Goal: Transaction & Acquisition: Purchase product/service

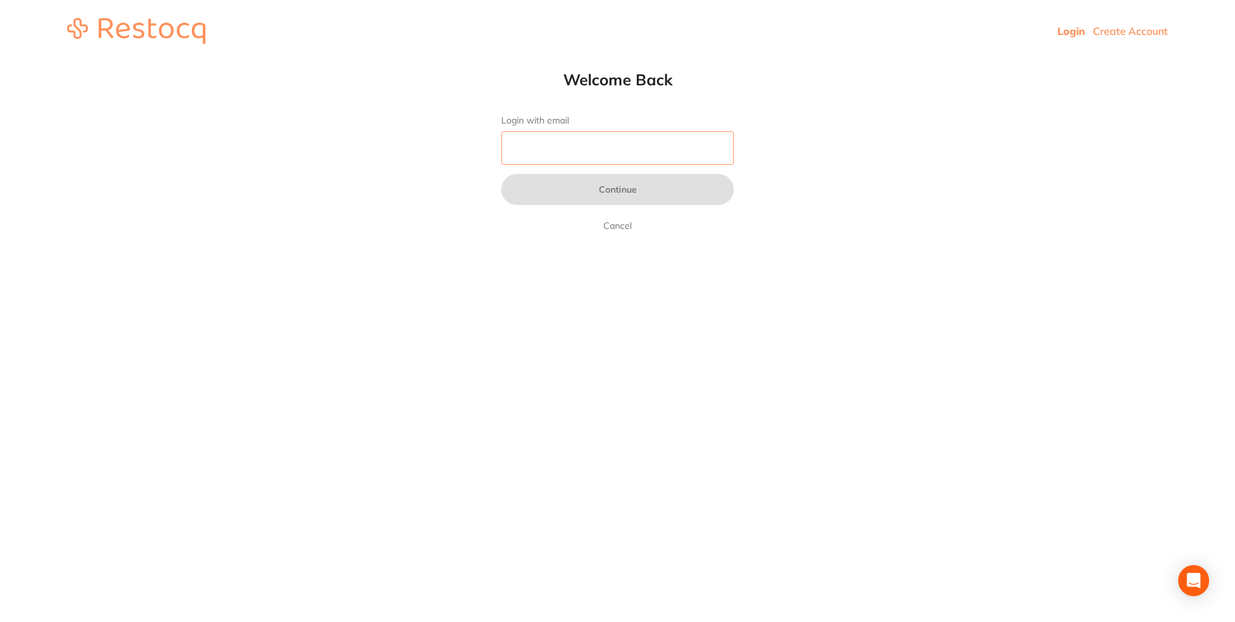
click at [595, 149] on input "Login with email" at bounding box center [617, 148] width 233 height 34
type input "coon"
click at [605, 151] on input "Login with email" at bounding box center [617, 148] width 233 height 34
paste input "[EMAIL_ADDRESS][DOMAIN_NAME]"
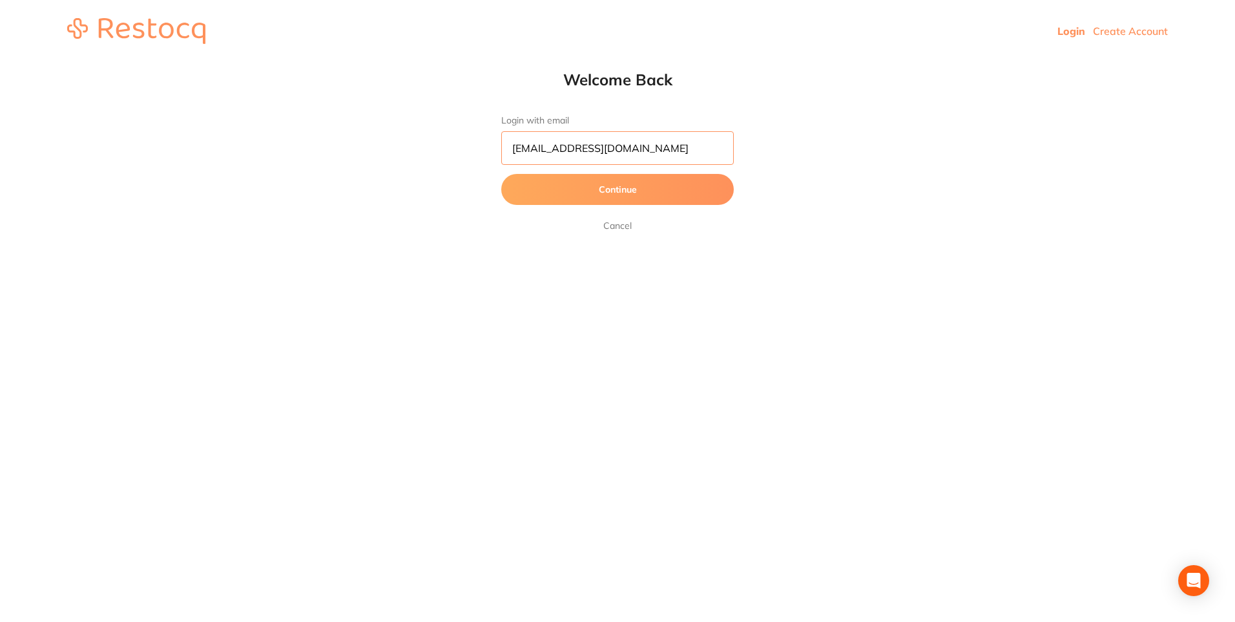
type input "[EMAIL_ADDRESS][DOMAIN_NAME]"
click at [573, 184] on button "Continue" at bounding box center [617, 189] width 233 height 31
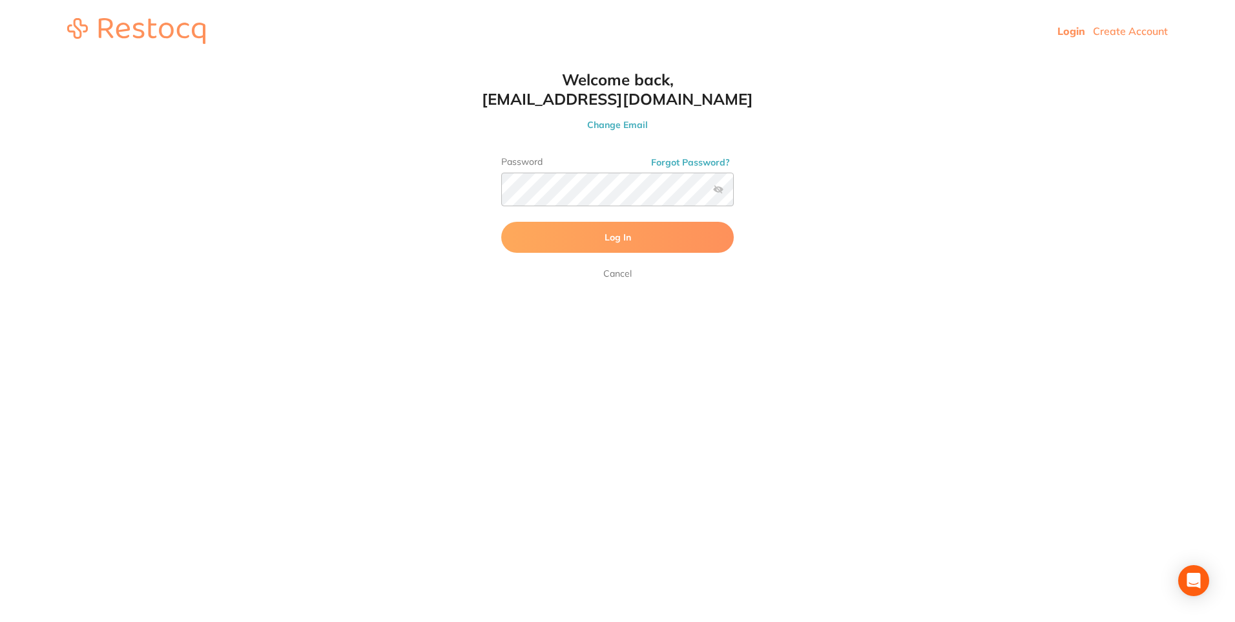
click at [554, 236] on button "Log In" at bounding box center [617, 237] width 233 height 31
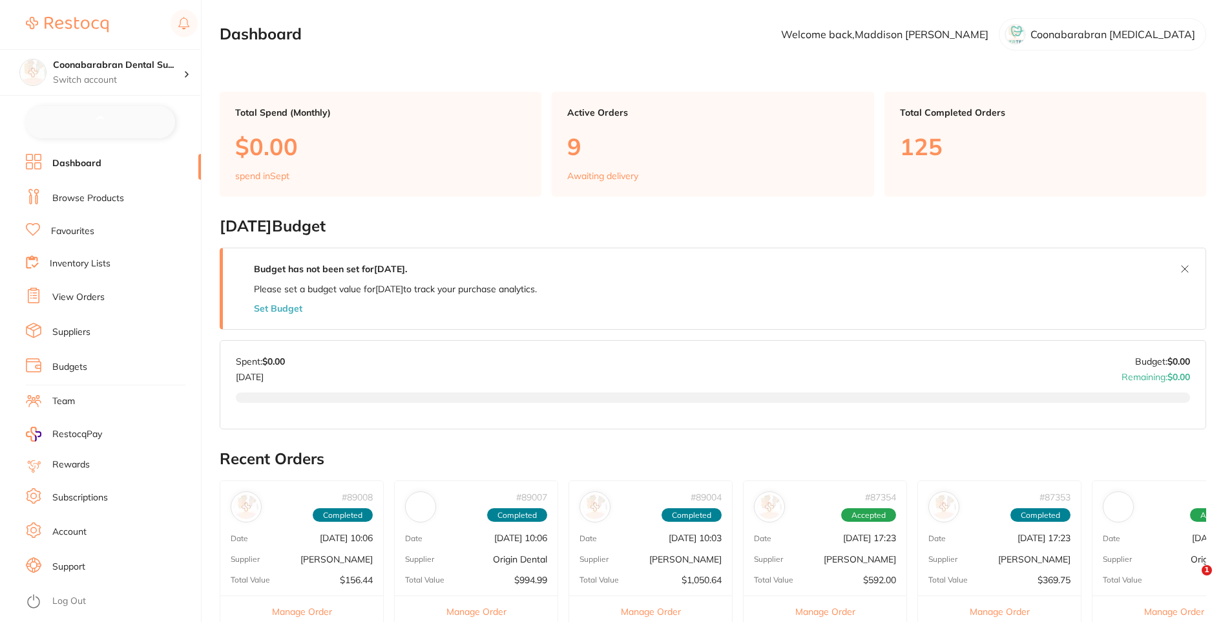
checkbox input "false"
click at [79, 196] on link "Browse Products" at bounding box center [88, 197] width 72 height 13
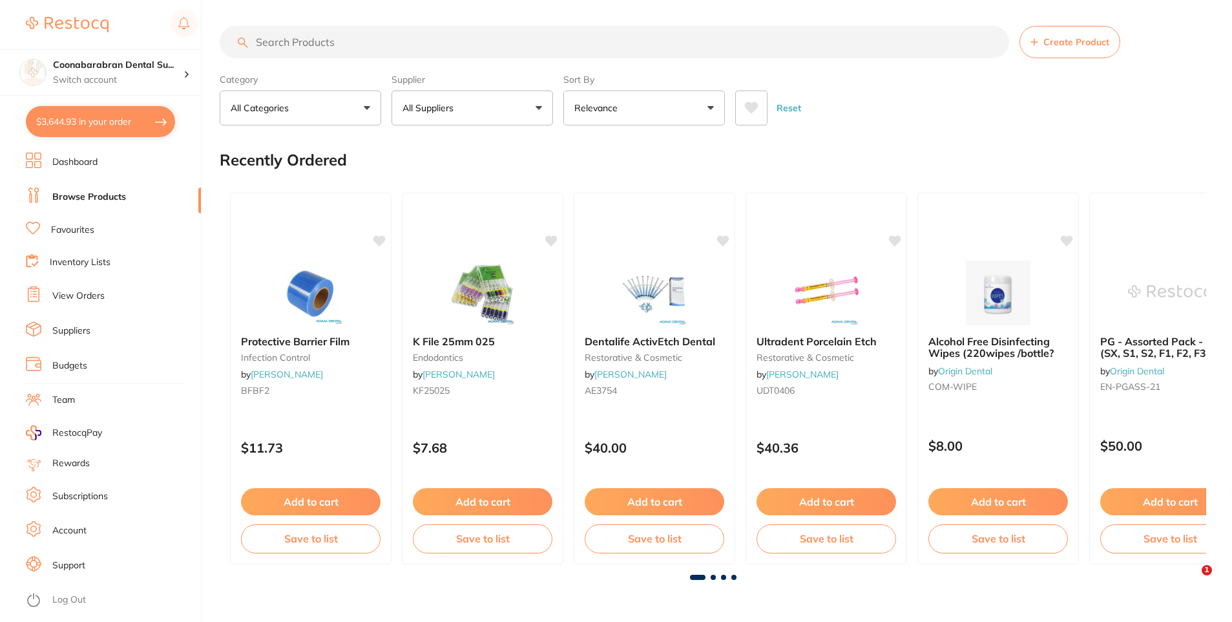
click at [300, 41] on input "search" at bounding box center [615, 42] width 790 height 32
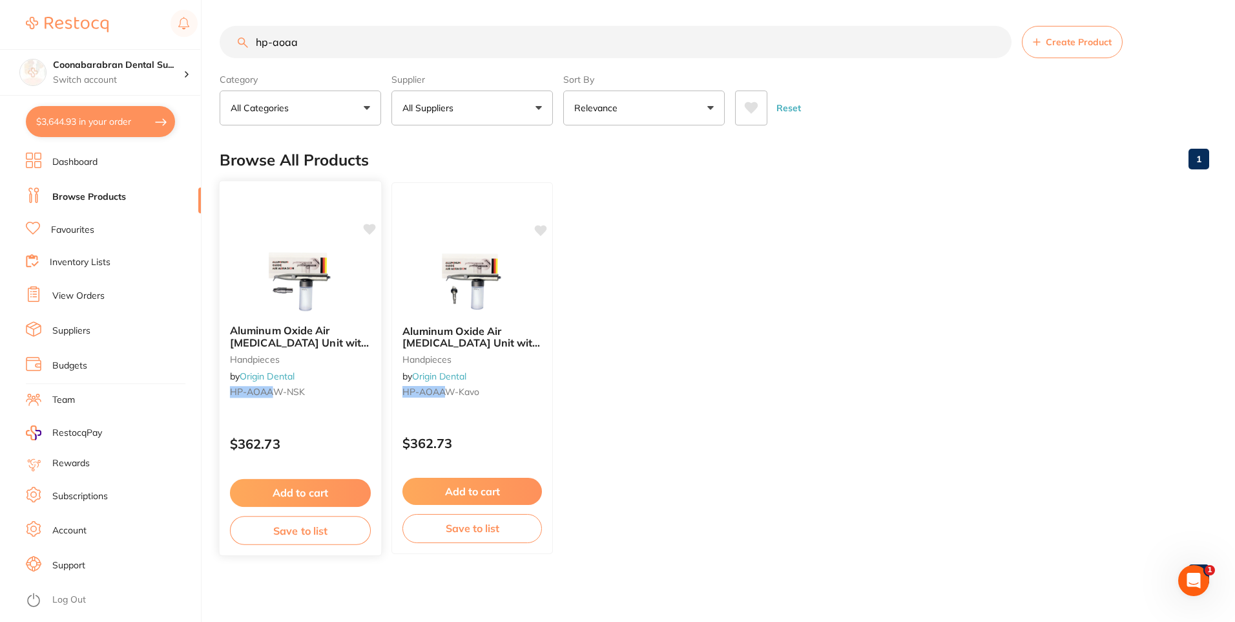
type input "hp-aoaa"
click at [286, 492] on button "Add to cart" at bounding box center [300, 493] width 141 height 28
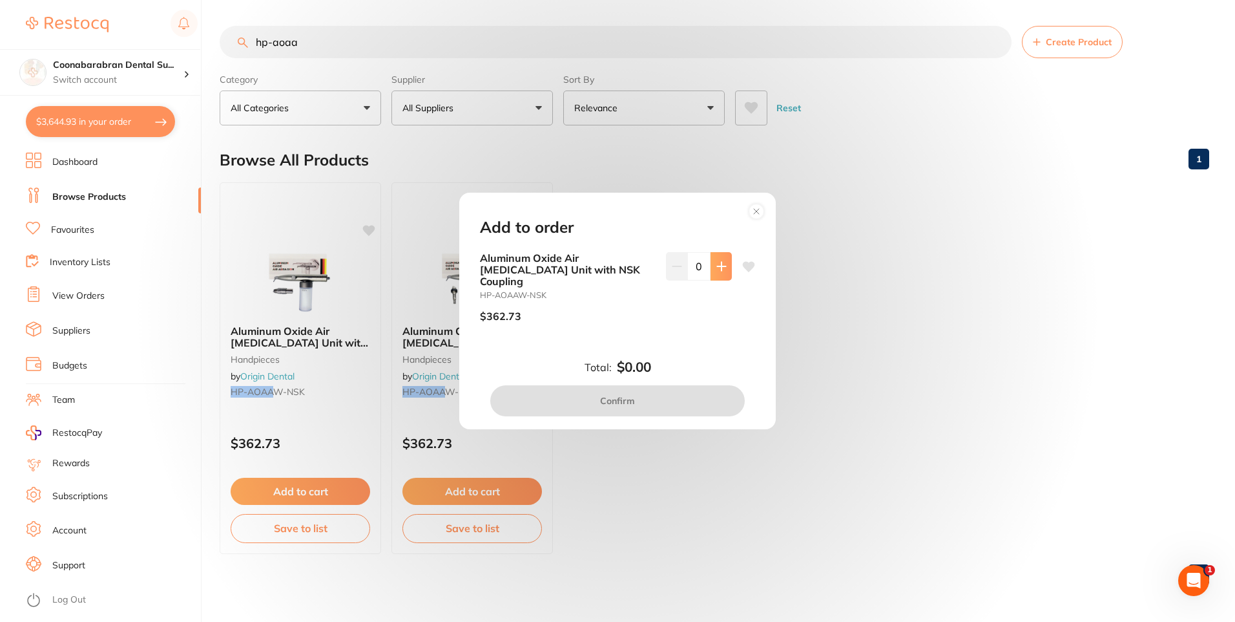
click at [724, 280] on button at bounding box center [721, 266] width 21 height 28
type input "1"
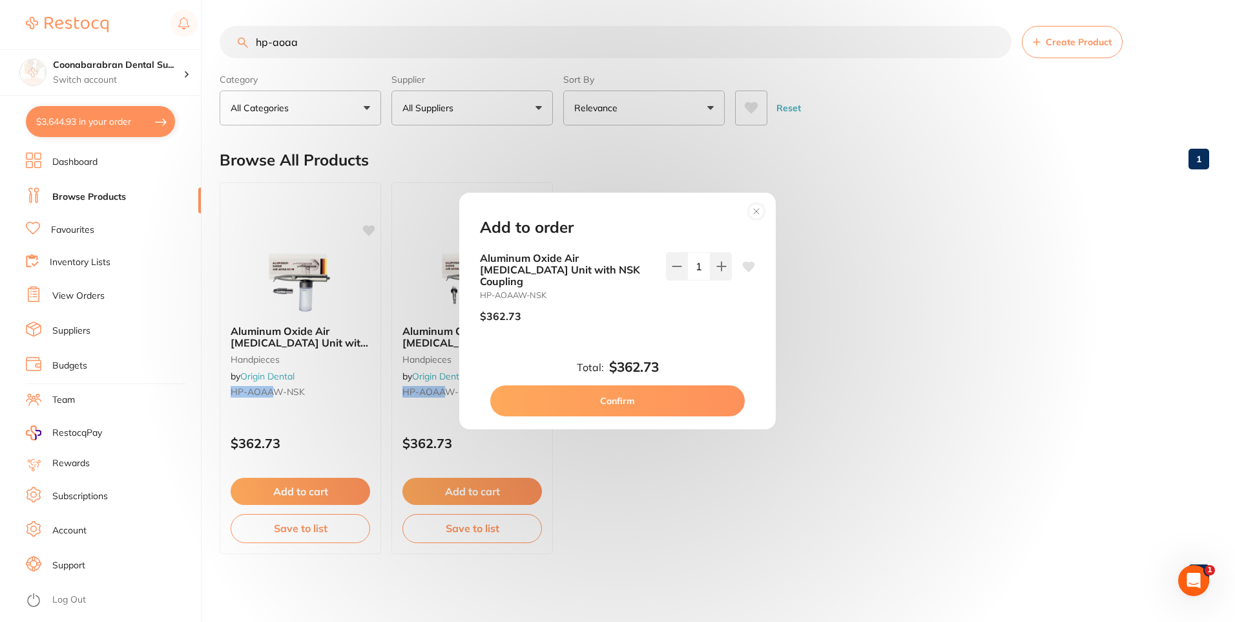
click at [622, 392] on button "Confirm" at bounding box center [617, 400] width 255 height 31
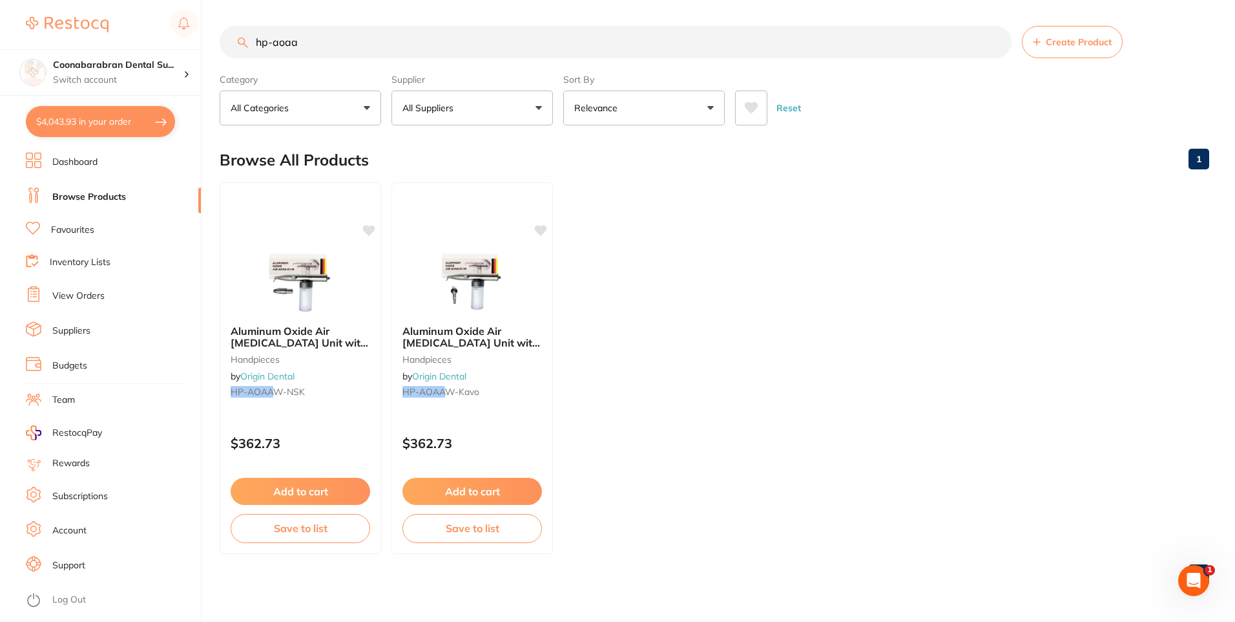
drag, startPoint x: 320, startPoint y: 45, endPoint x: 255, endPoint y: 43, distance: 65.3
click at [255, 43] on input "hp-aoaa" at bounding box center [616, 42] width 792 height 32
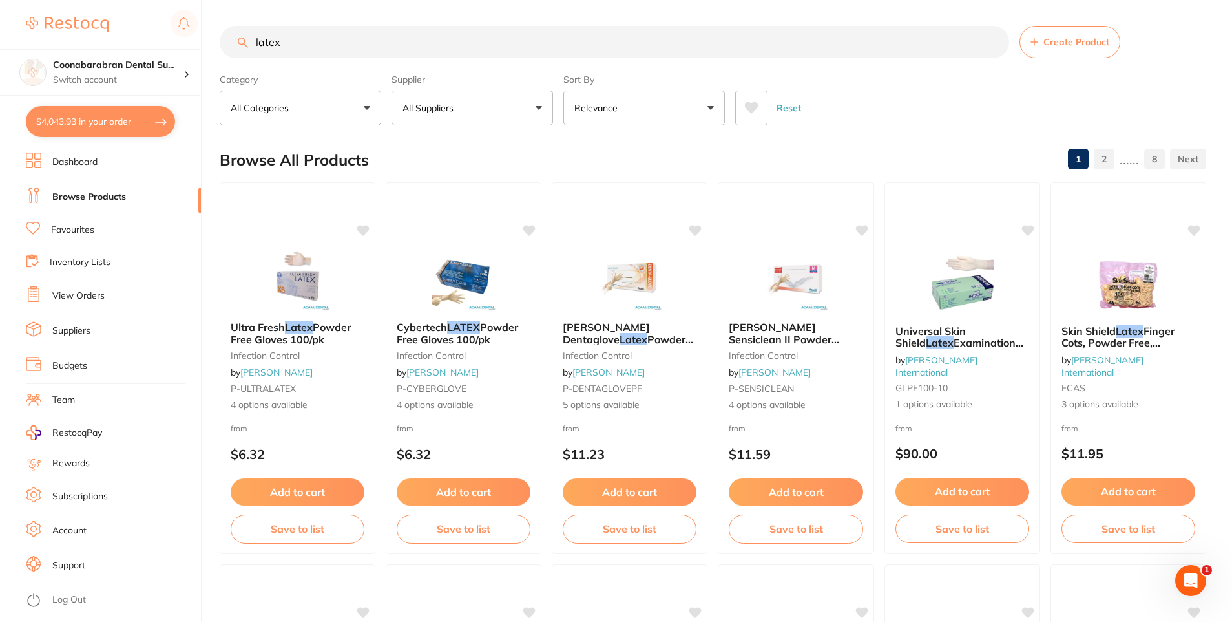
click at [448, 85] on label "Supplier" at bounding box center [473, 80] width 162 height 12
click at [442, 108] on p "All Suppliers" at bounding box center [431, 107] width 56 height 13
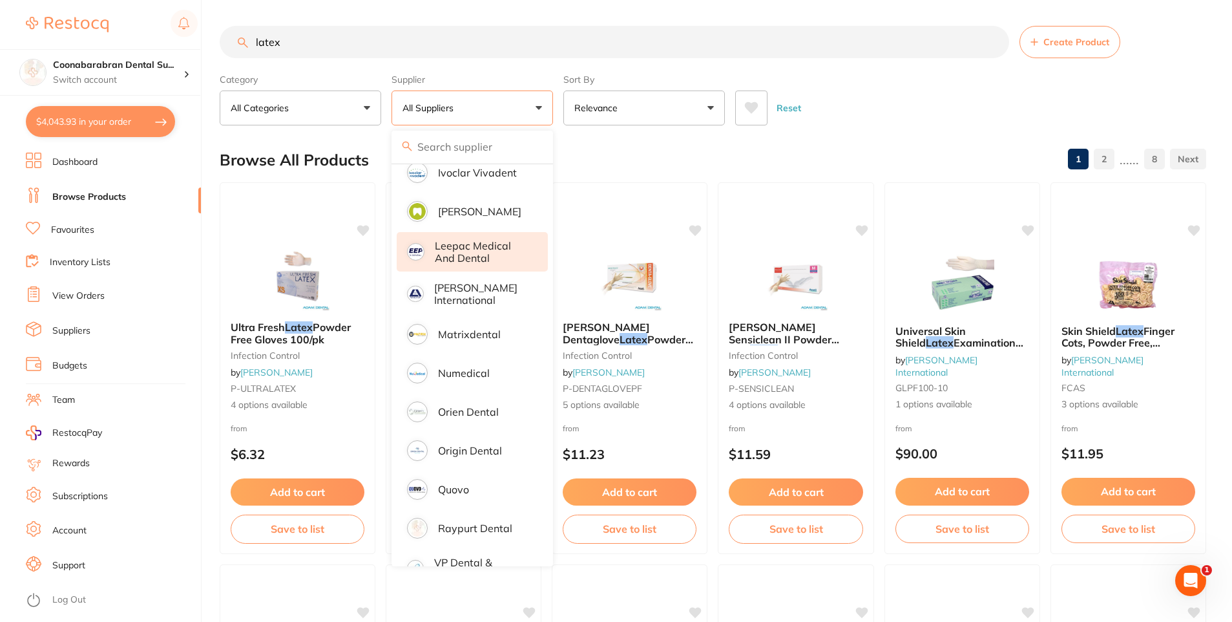
scroll to position [563, 0]
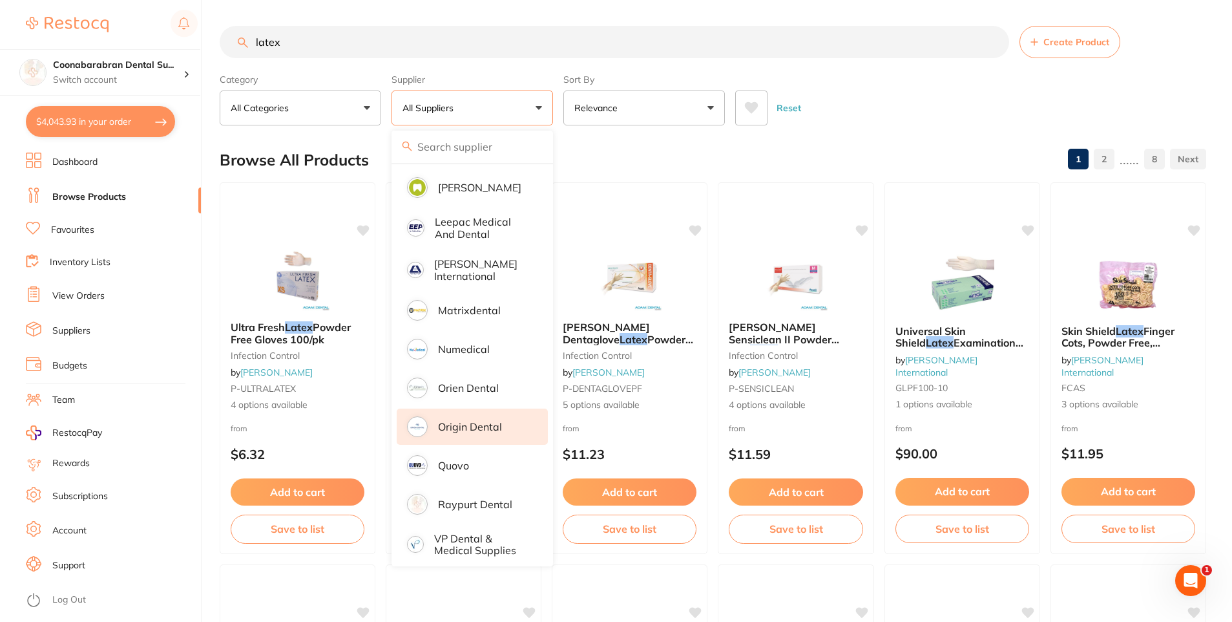
click at [472, 421] on p "Origin Dental" at bounding box center [470, 427] width 64 height 12
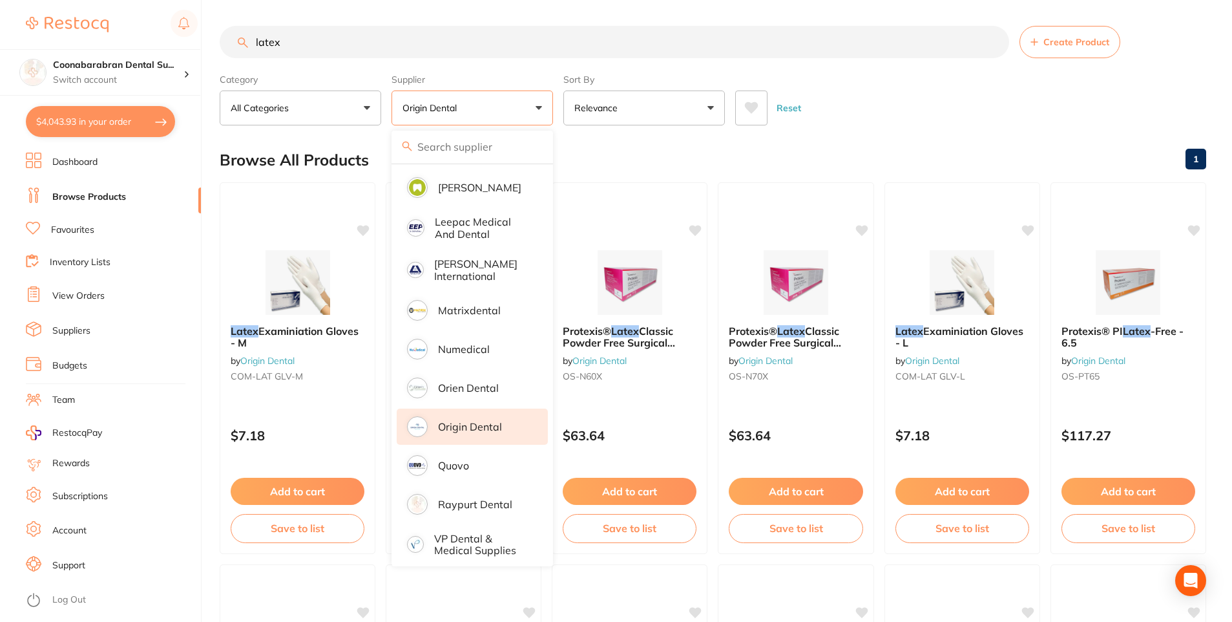
click at [902, 123] on div "Reset" at bounding box center [965, 102] width 461 height 45
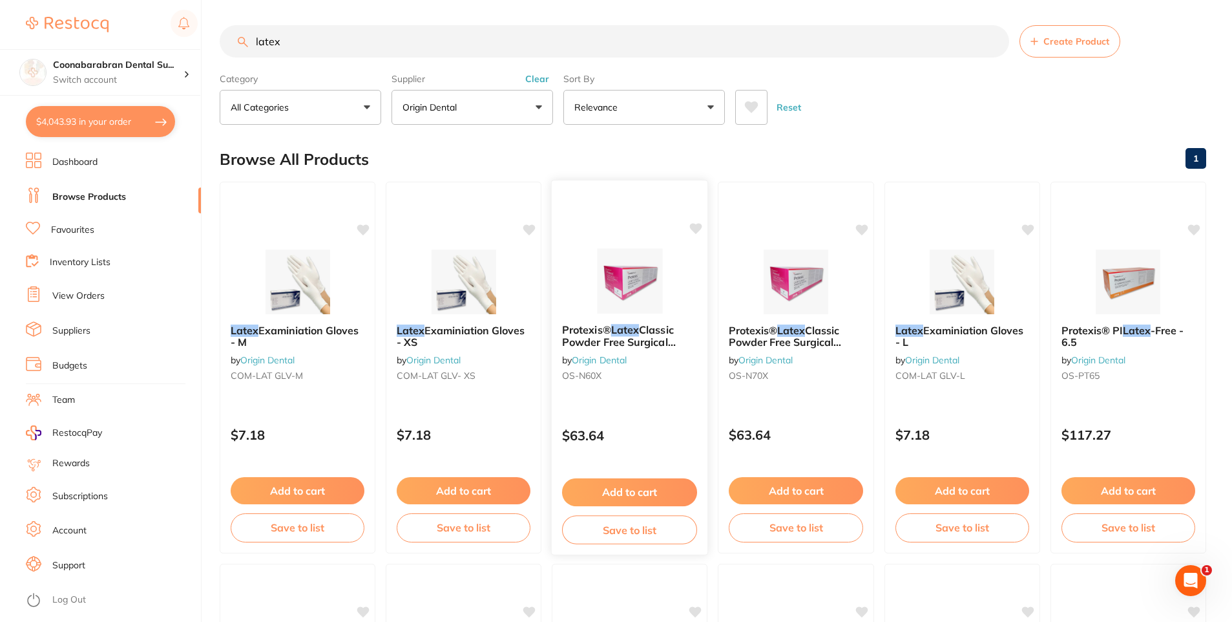
scroll to position [0, 0]
click at [317, 47] on input "latex" at bounding box center [615, 42] width 790 height 32
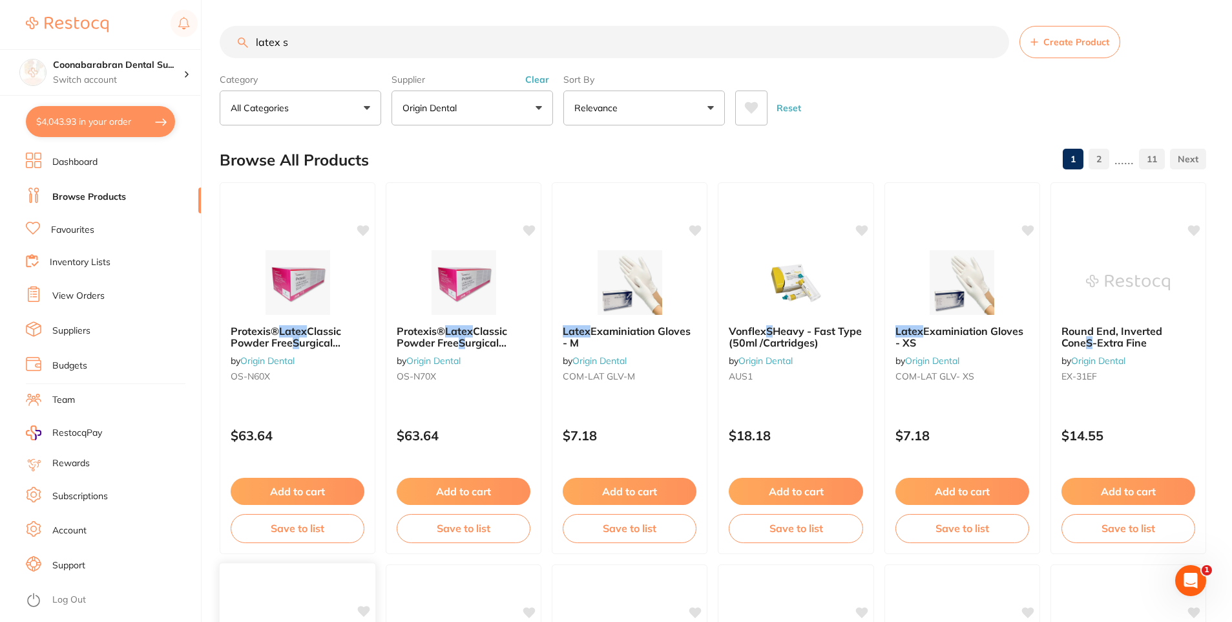
type input "latex s"
click at [456, 106] on p "Origin Dental" at bounding box center [432, 107] width 59 height 13
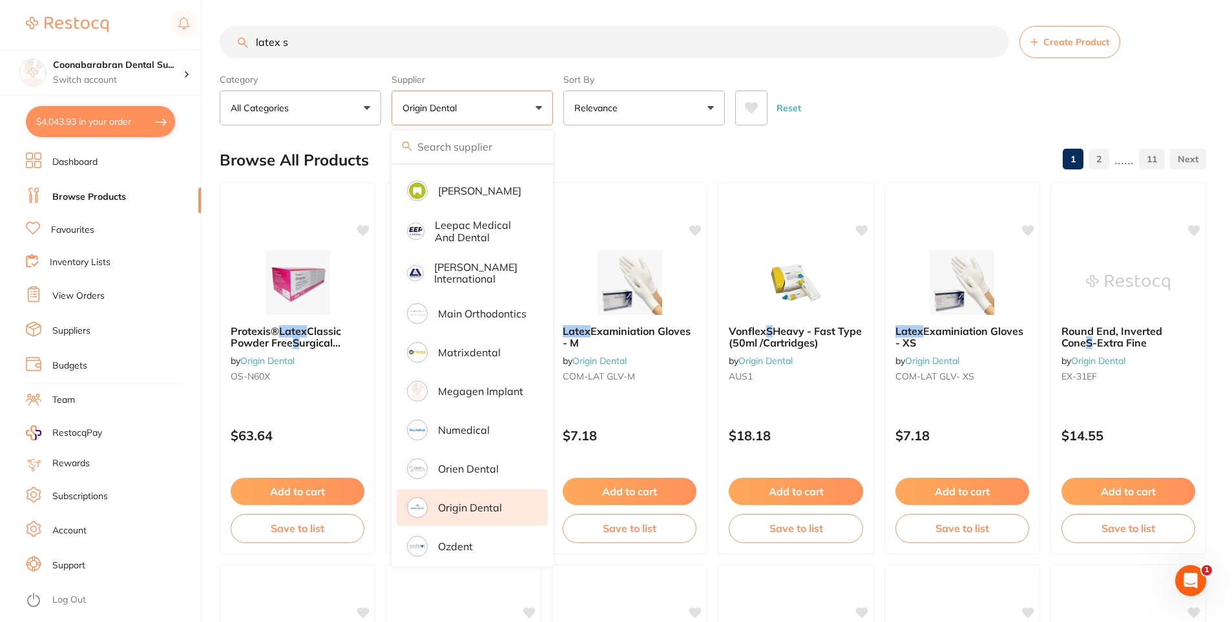
click at [532, 105] on button "Origin Dental" at bounding box center [473, 107] width 162 height 35
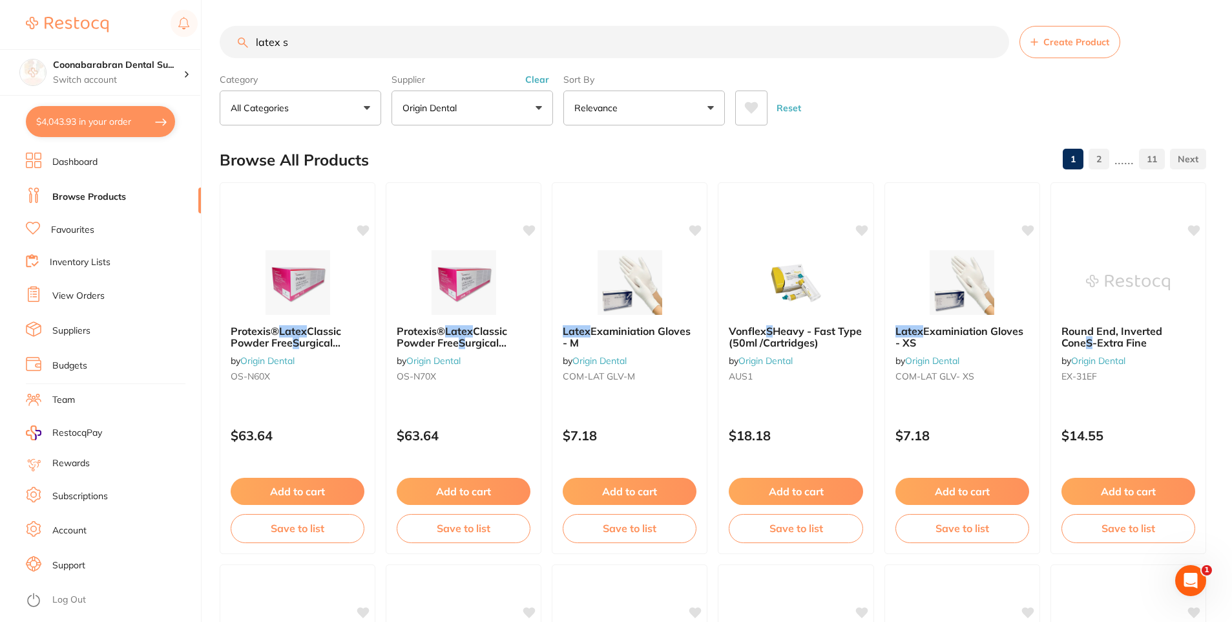
click at [540, 81] on button "Clear" at bounding box center [537, 80] width 32 height 12
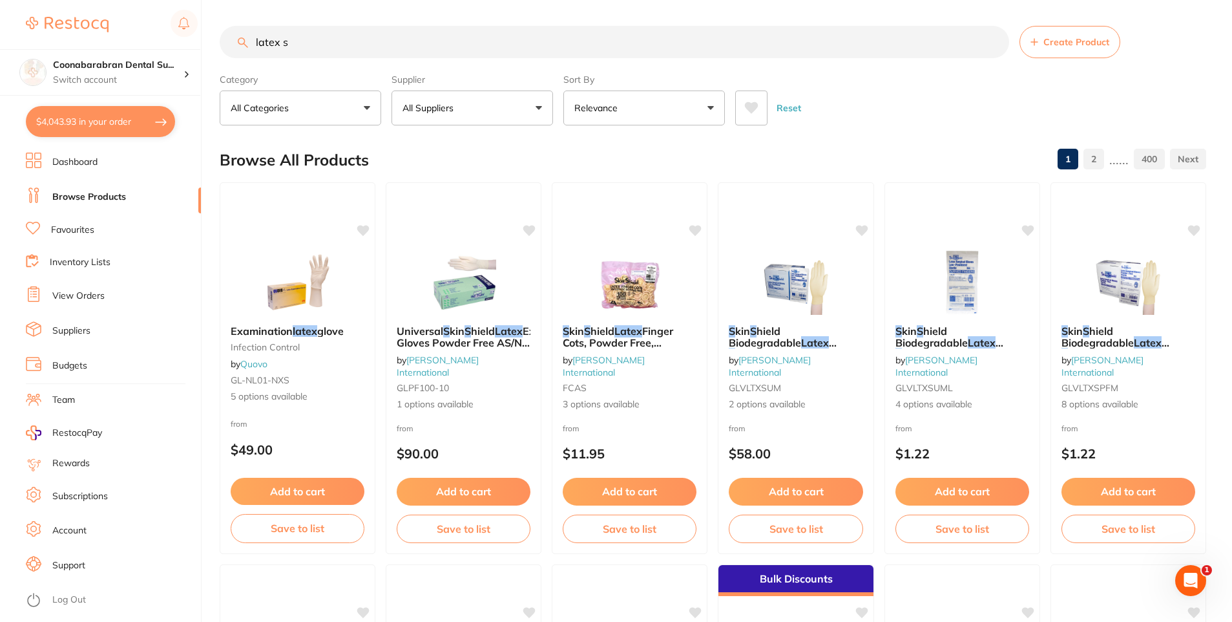
click at [437, 105] on p "All Suppliers" at bounding box center [431, 107] width 56 height 13
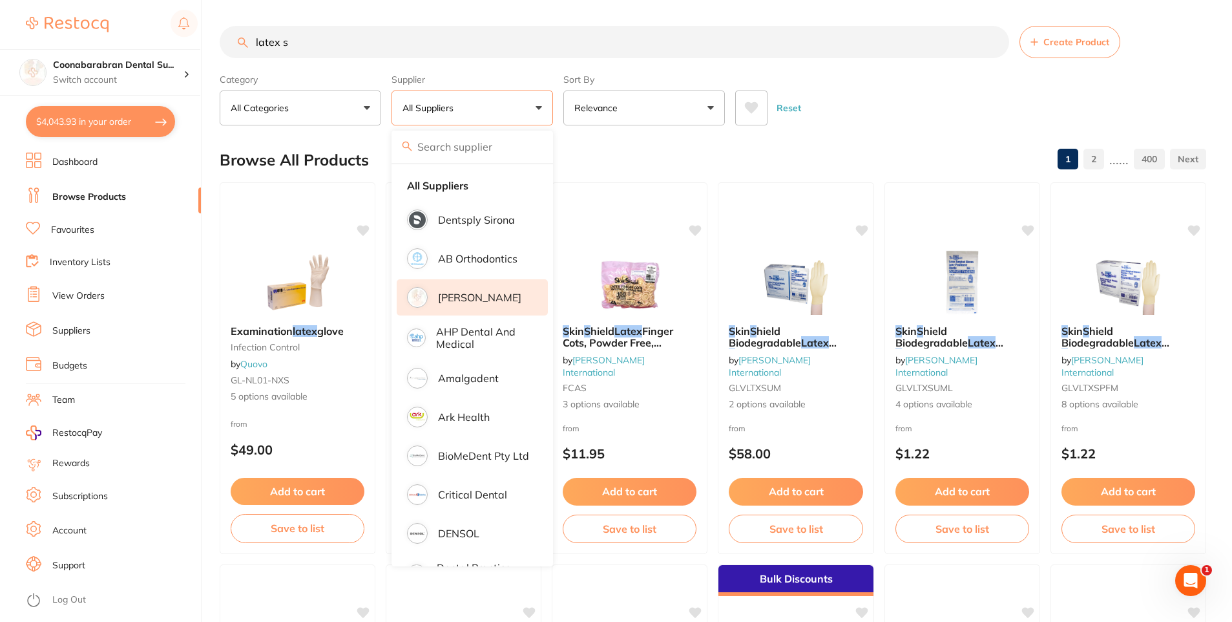
click at [466, 295] on p "[PERSON_NAME]" at bounding box center [479, 297] width 83 height 12
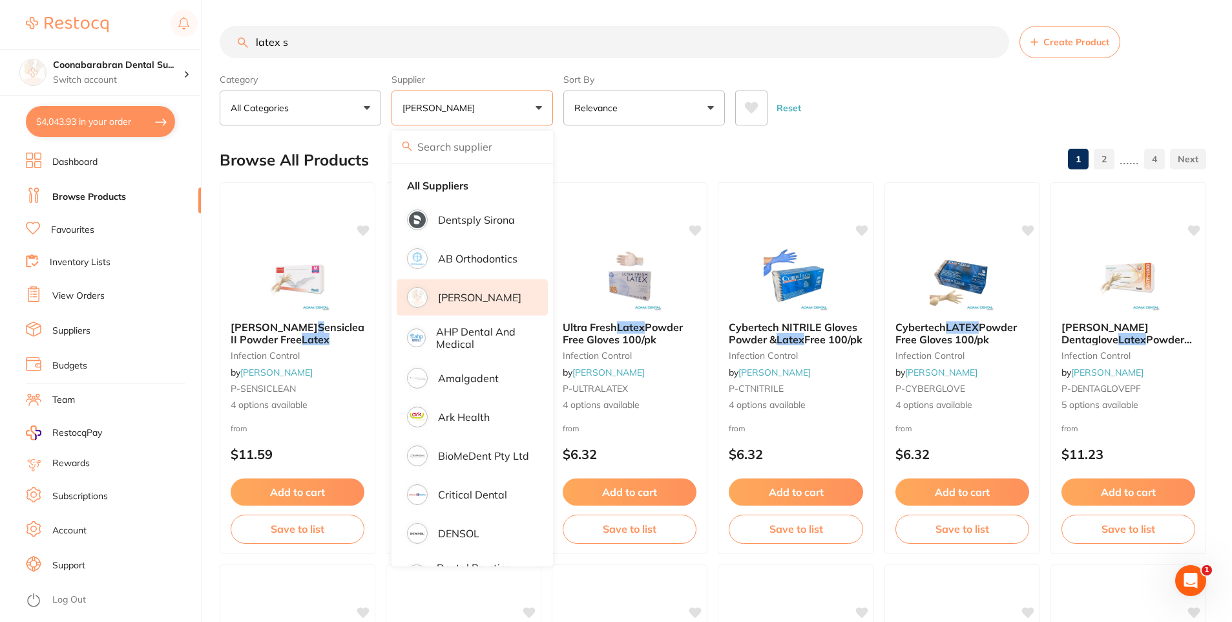
click at [882, 120] on div "Reset" at bounding box center [965, 102] width 461 height 45
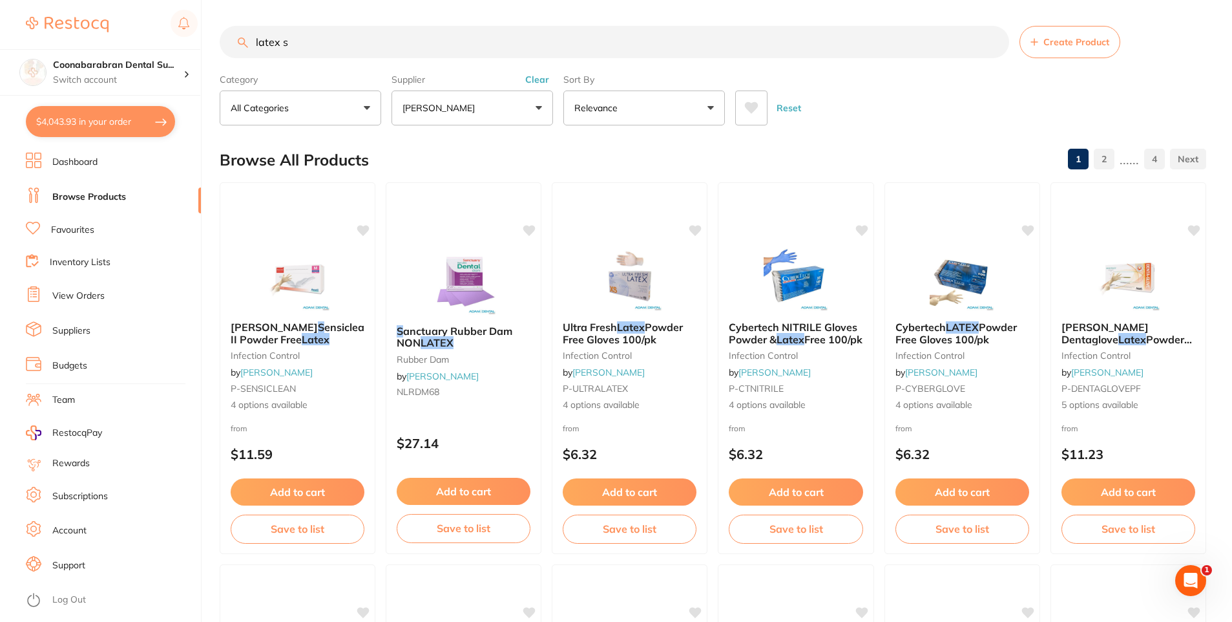
click at [304, 43] on input "latex s" at bounding box center [615, 42] width 790 height 32
click at [621, 271] on img at bounding box center [629, 278] width 85 height 65
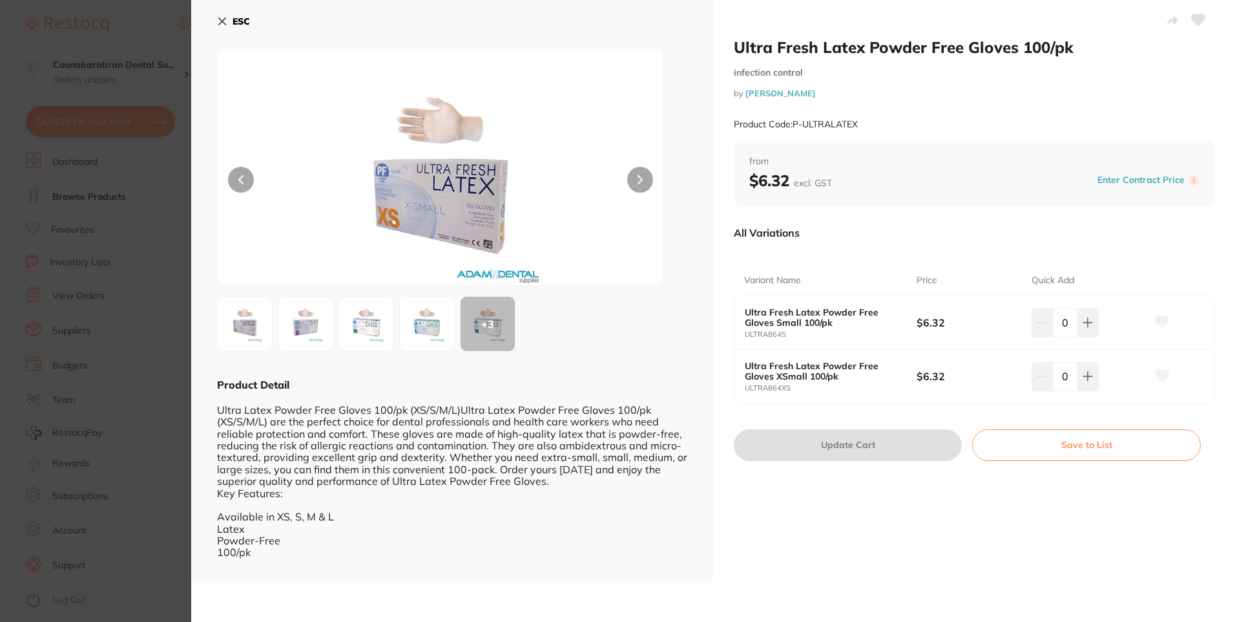
click at [225, 17] on icon at bounding box center [222, 21] width 10 height 10
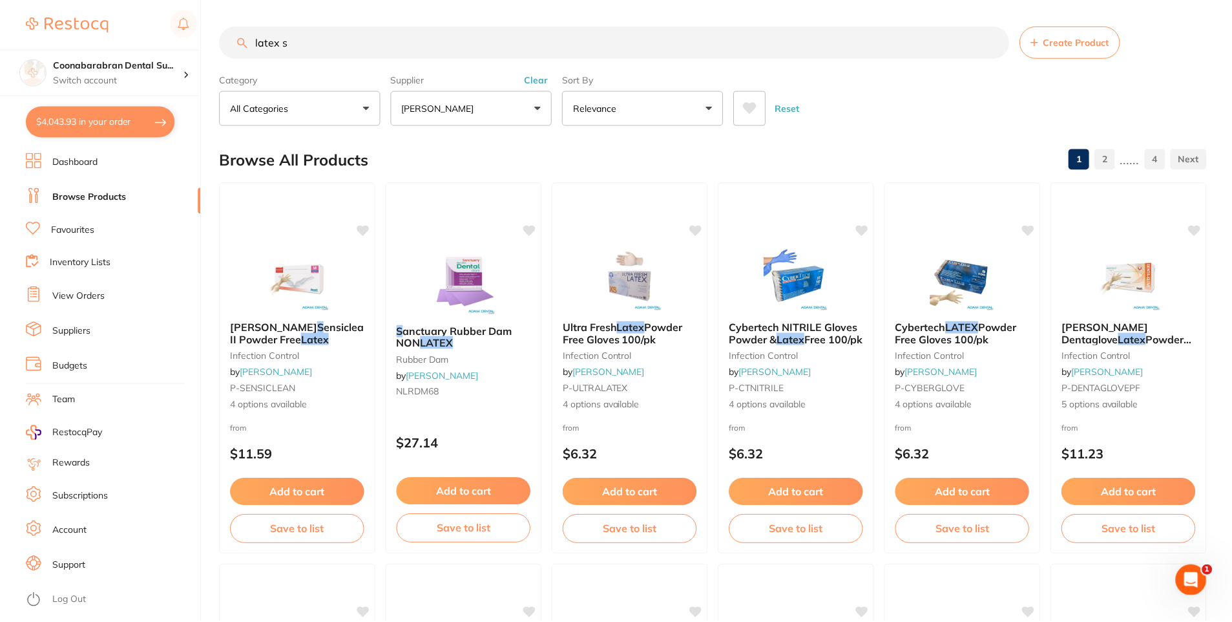
scroll to position [5, 0]
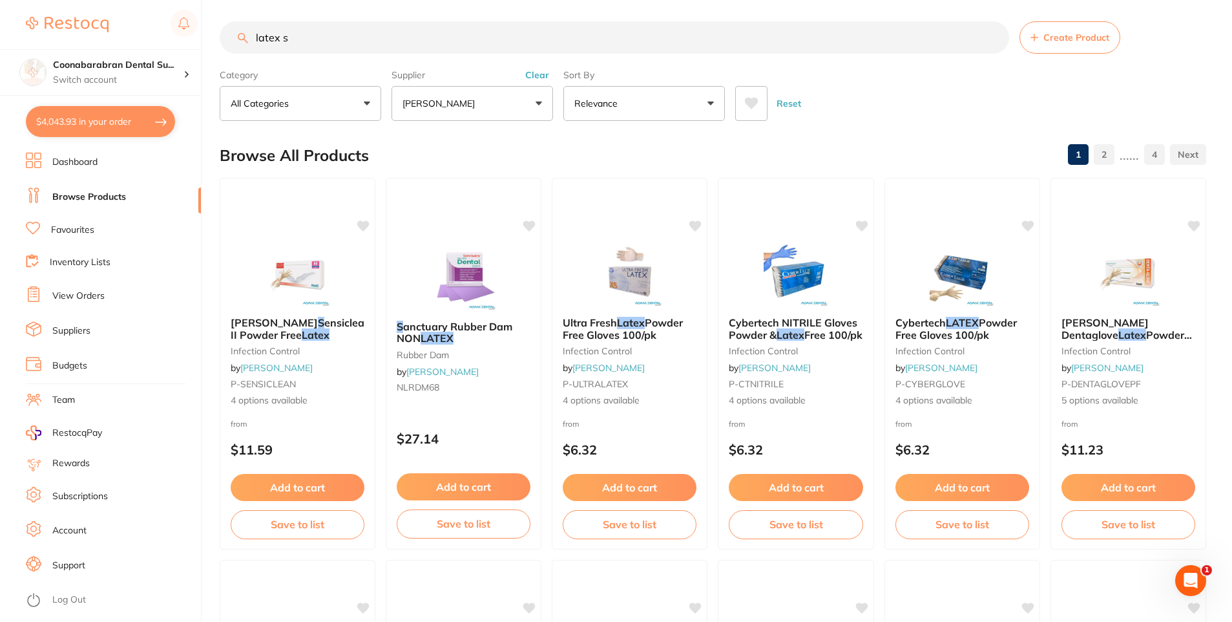
click at [614, 107] on p "Relevance" at bounding box center [598, 103] width 48 height 13
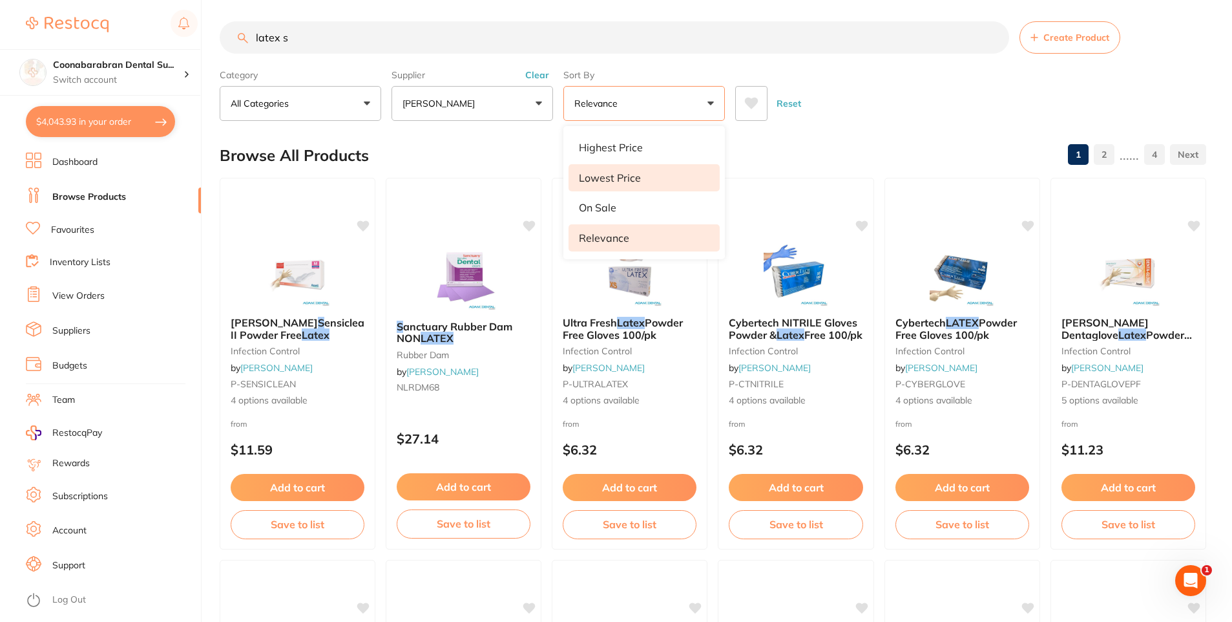
click at [619, 180] on p "Lowest Price" at bounding box center [610, 178] width 62 height 12
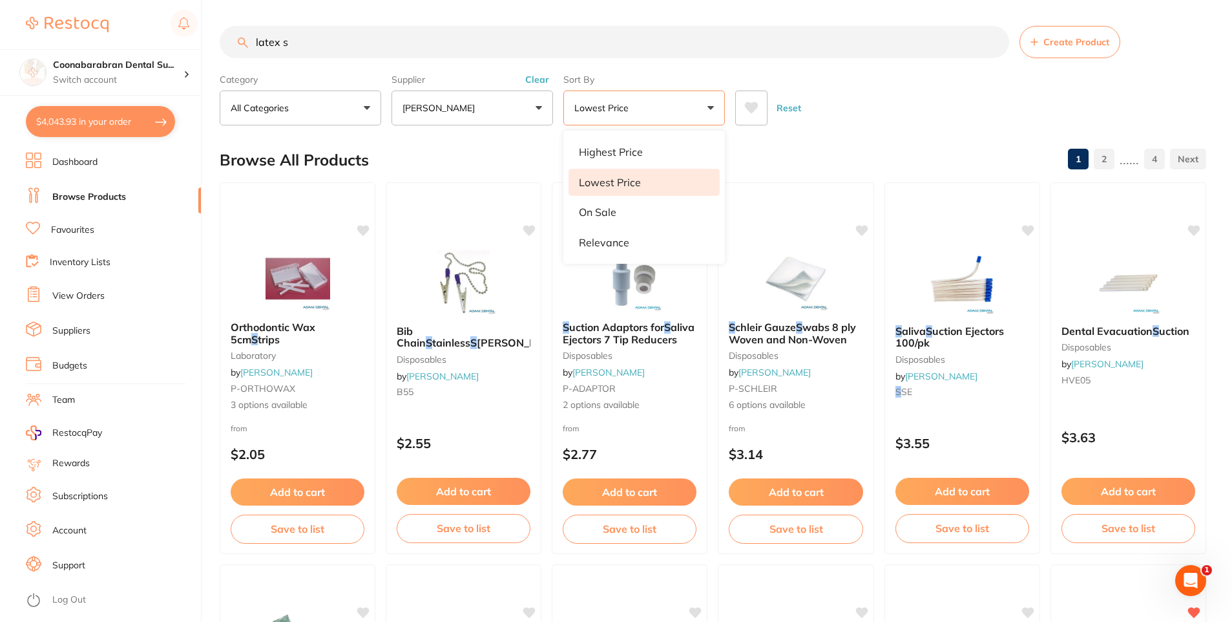
scroll to position [0, 0]
click at [910, 105] on div "Reset" at bounding box center [965, 102] width 461 height 45
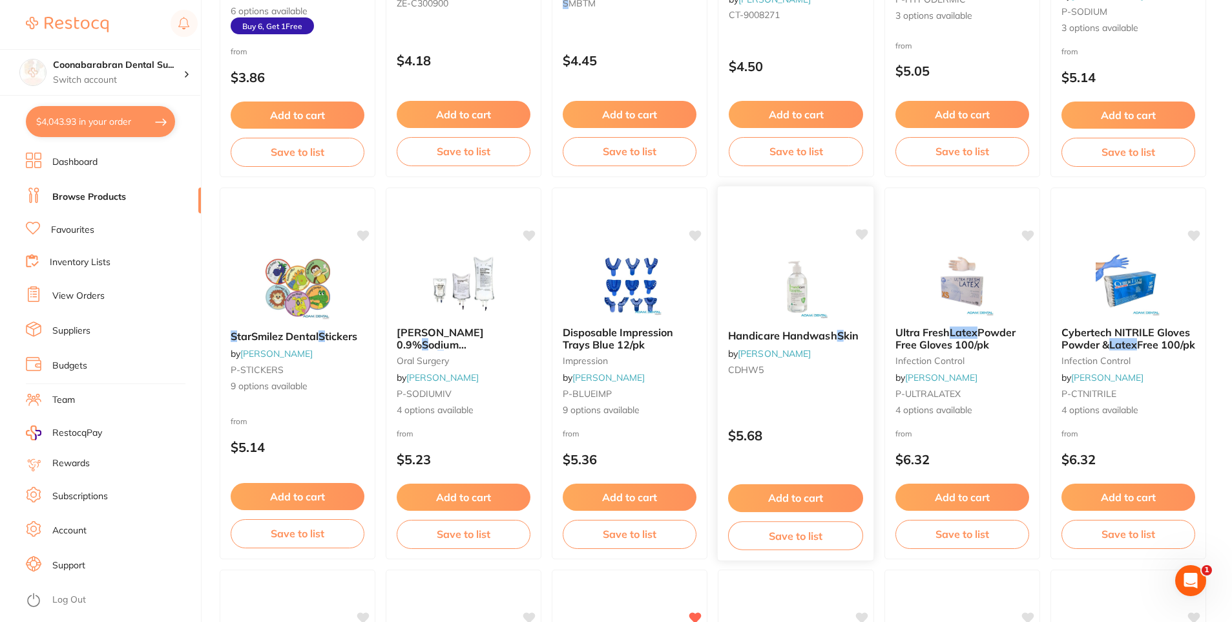
scroll to position [840, 0]
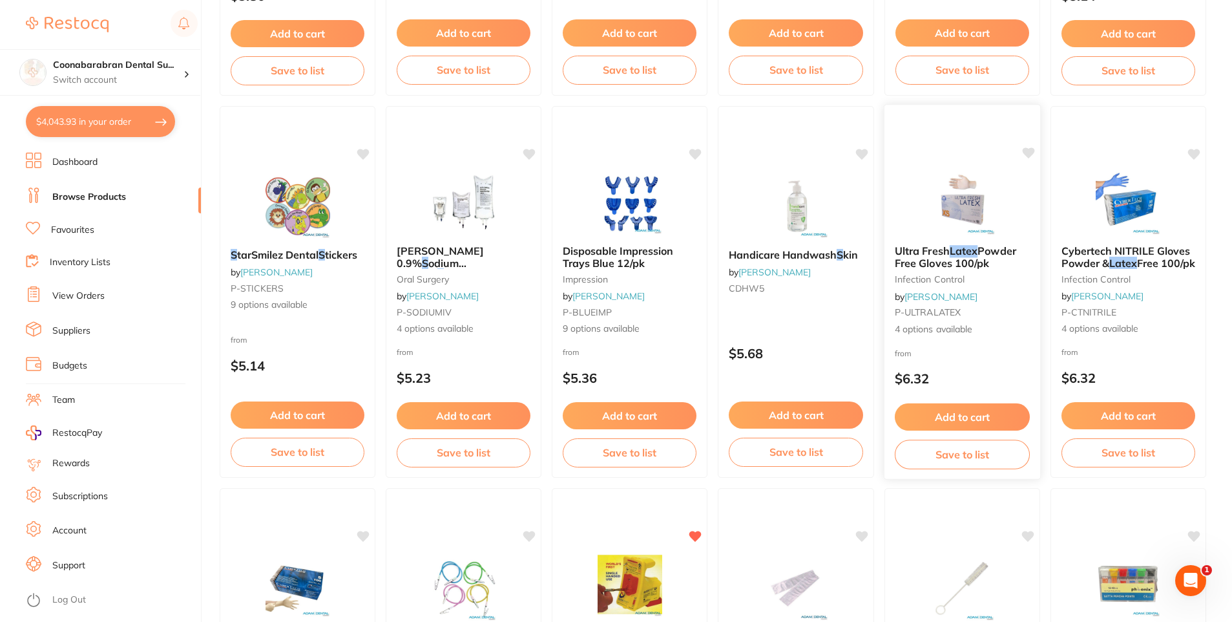
click at [941, 209] on img at bounding box center [962, 201] width 85 height 65
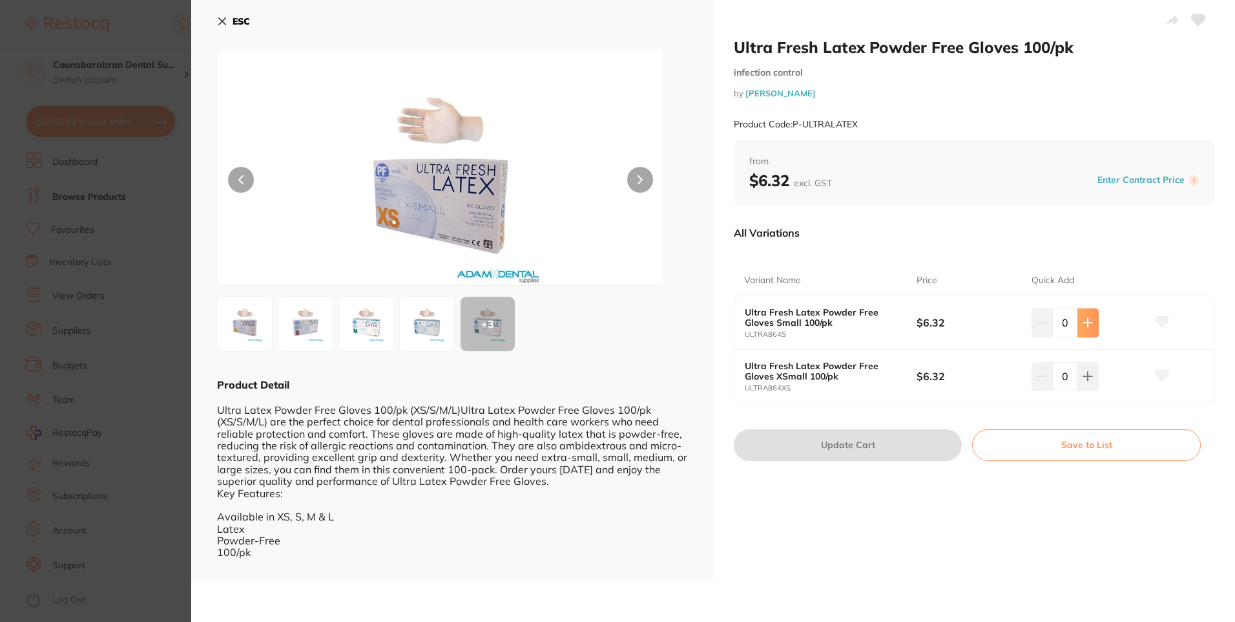
click at [1087, 320] on icon at bounding box center [1088, 322] width 10 height 10
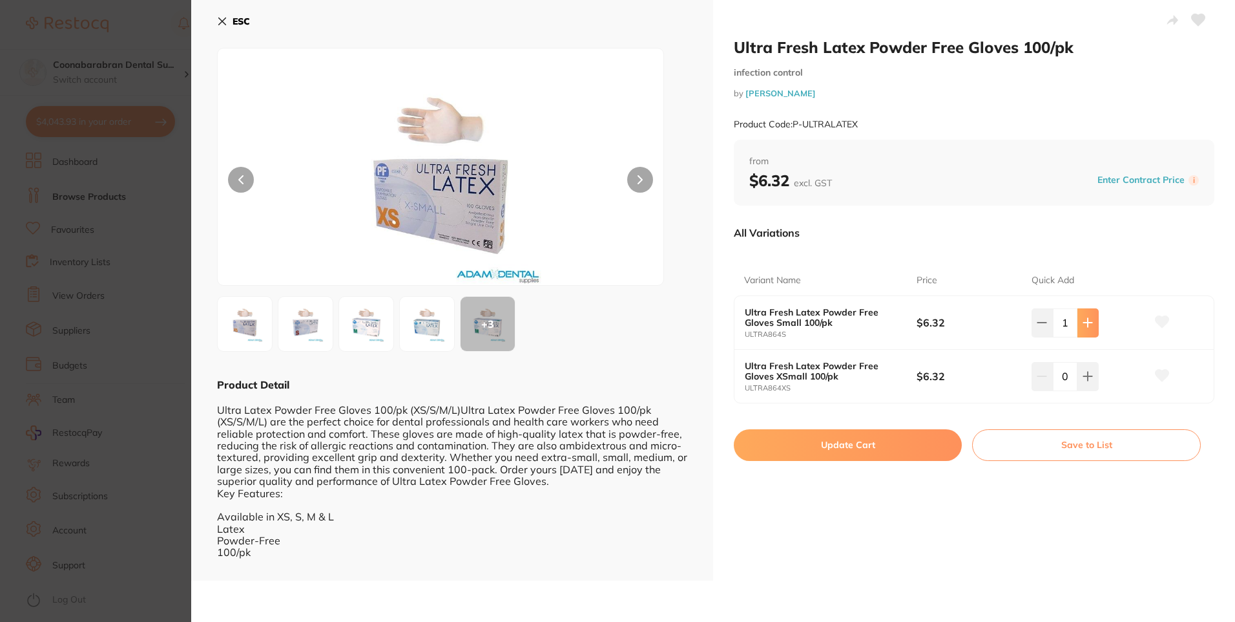
click at [1087, 320] on icon at bounding box center [1088, 322] width 10 height 10
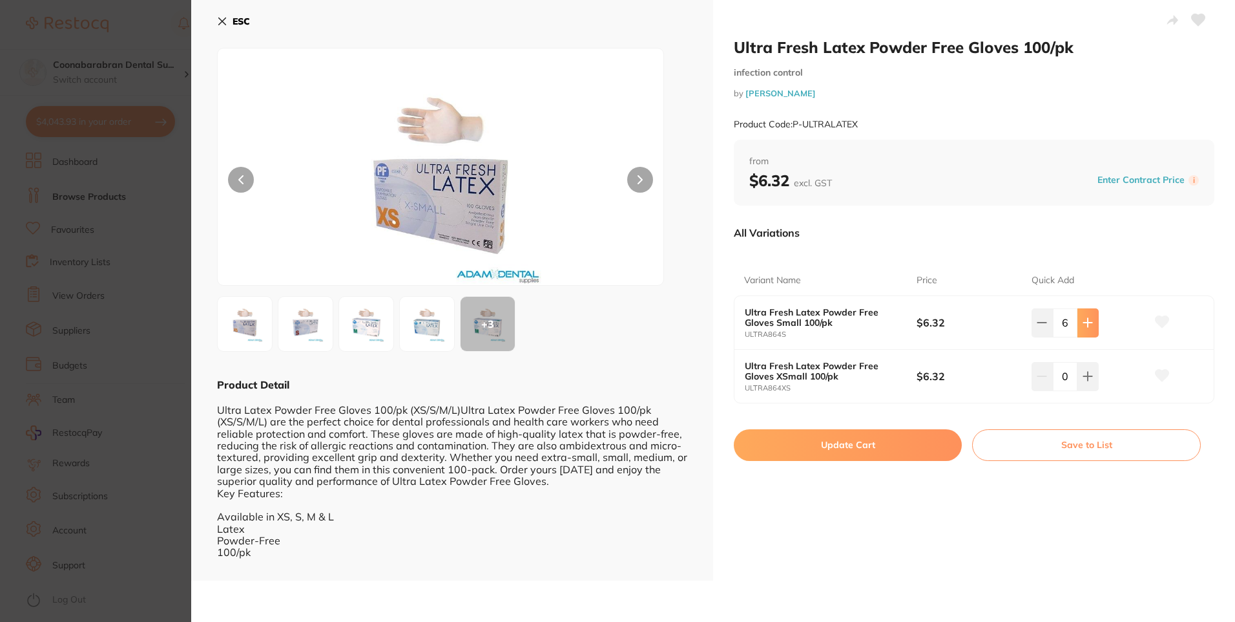
click at [1087, 320] on icon at bounding box center [1088, 322] width 10 height 10
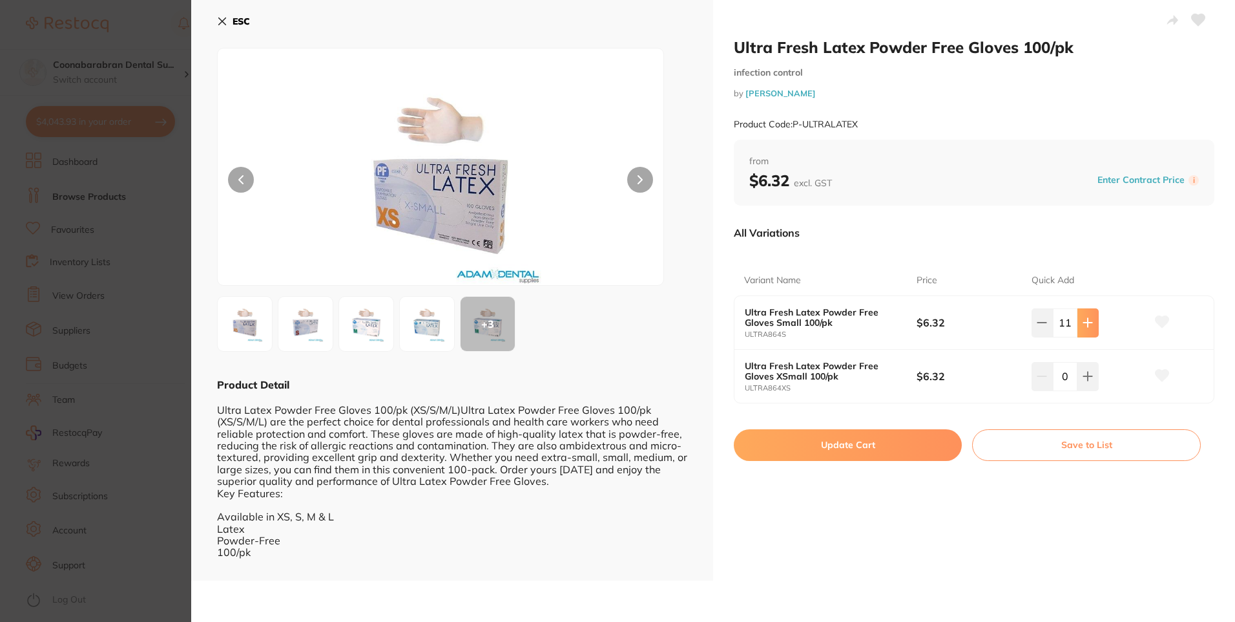
click at [1087, 320] on icon at bounding box center [1088, 322] width 10 height 10
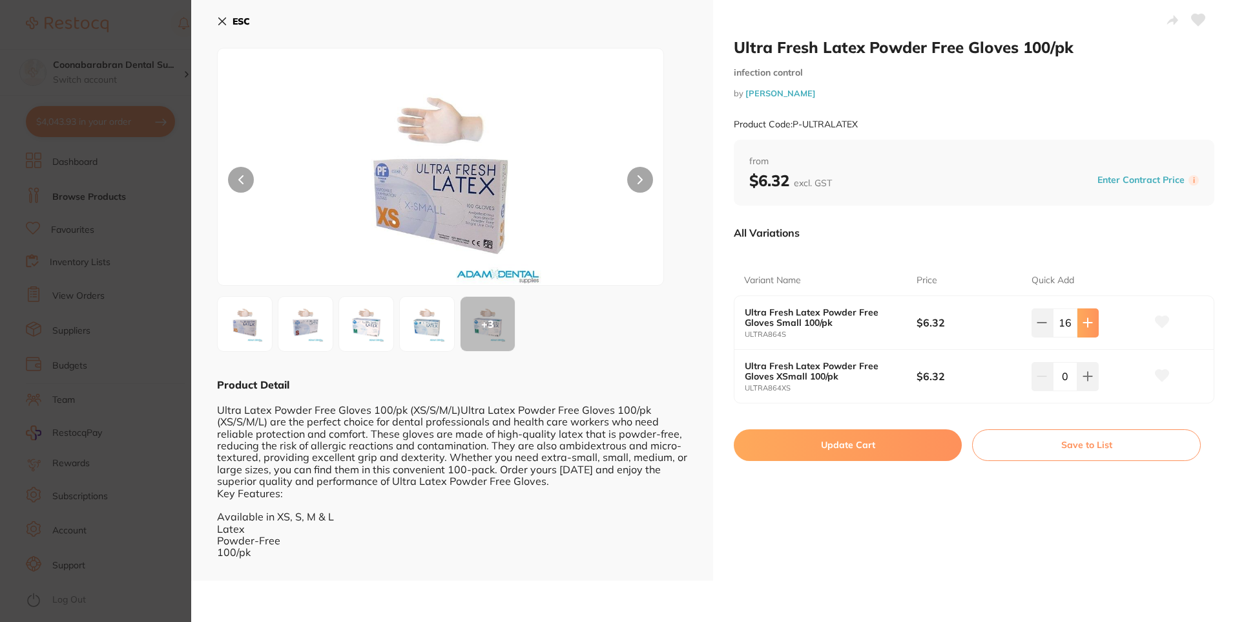
click at [1087, 320] on icon at bounding box center [1088, 322] width 10 height 10
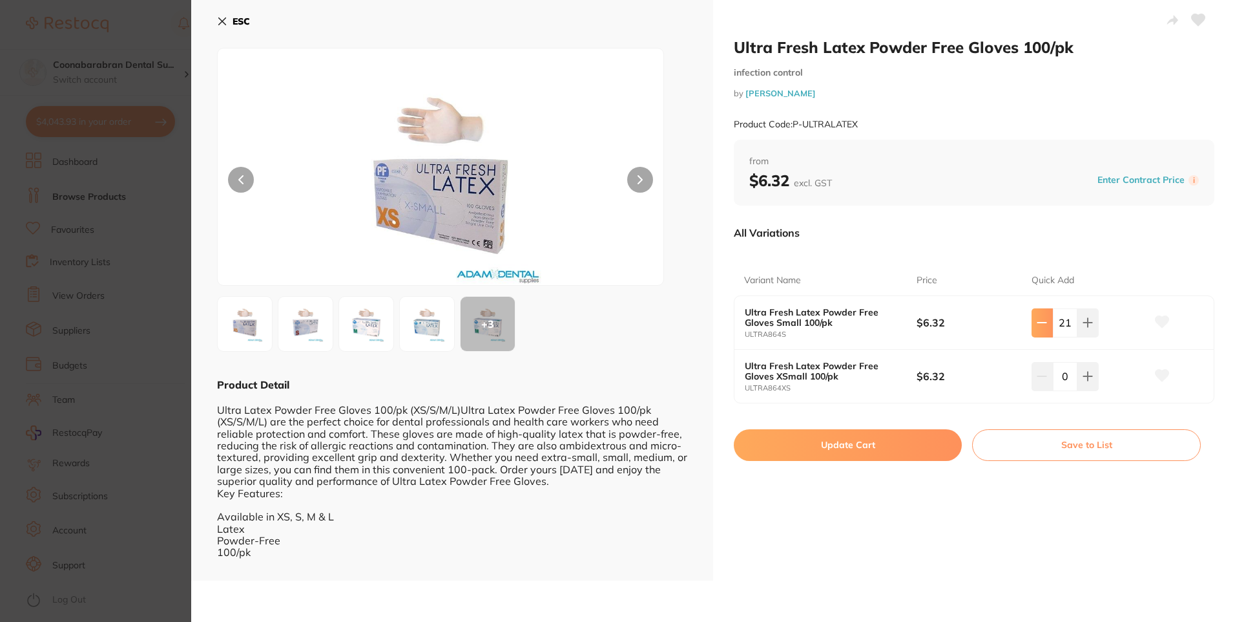
click at [1046, 320] on button at bounding box center [1042, 322] width 21 height 28
type input "20"
click at [876, 441] on button "Update Cart" at bounding box center [848, 444] width 228 height 31
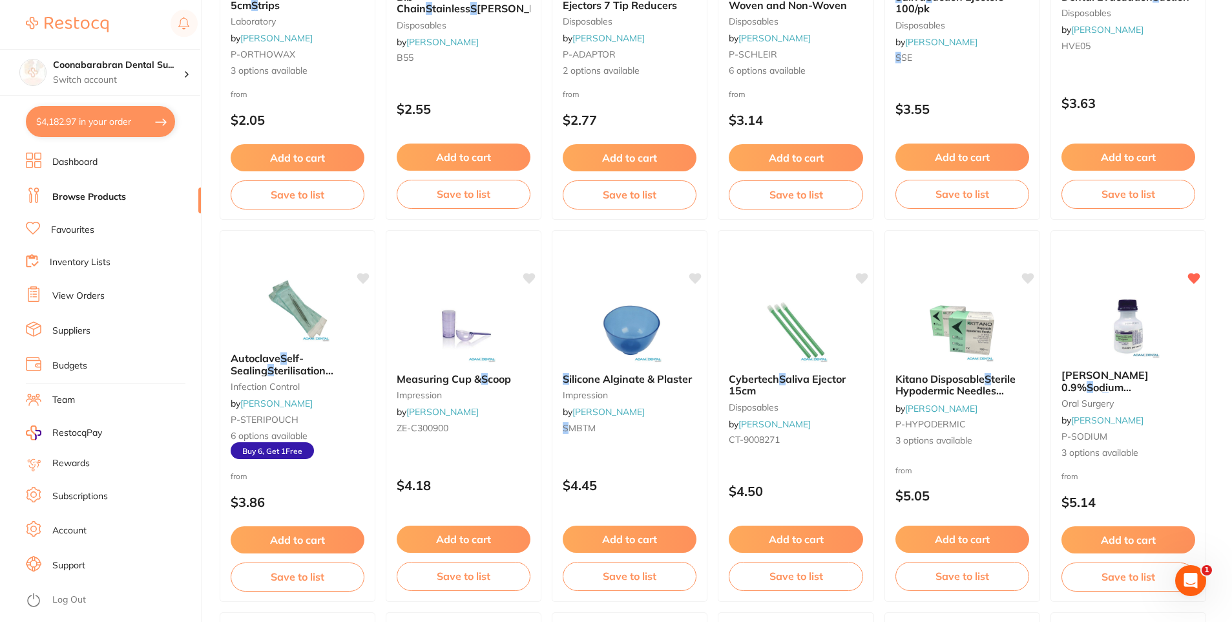
scroll to position [323, 0]
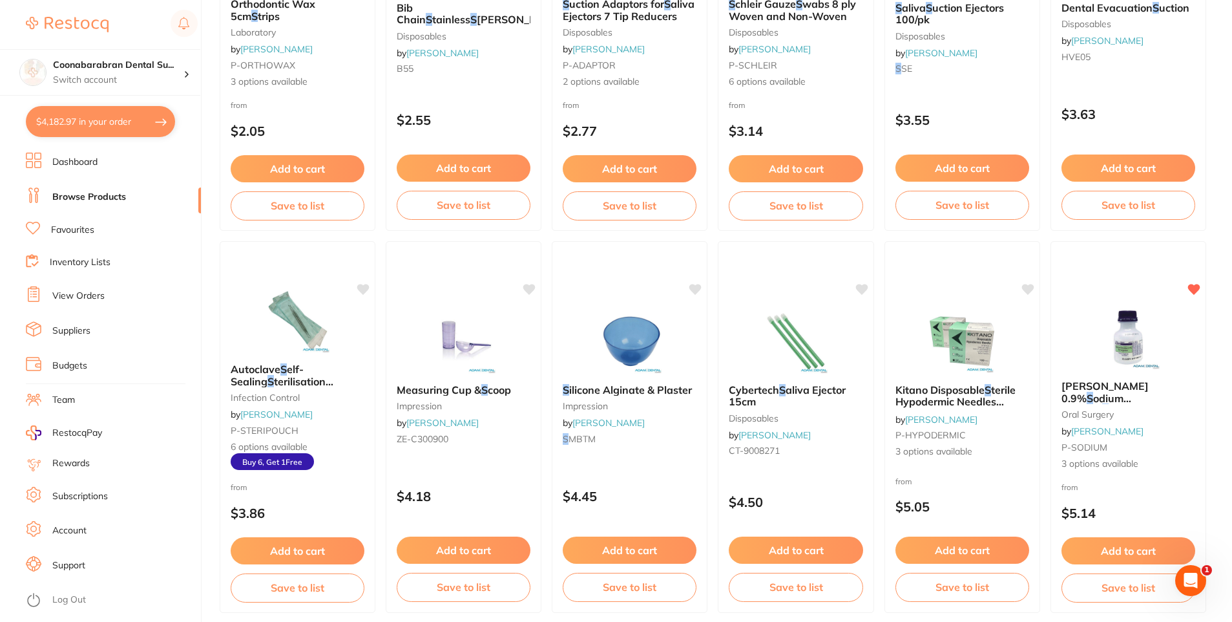
click at [70, 119] on button "$4,182.97 in your order" at bounding box center [100, 121] width 149 height 31
checkbox input "true"
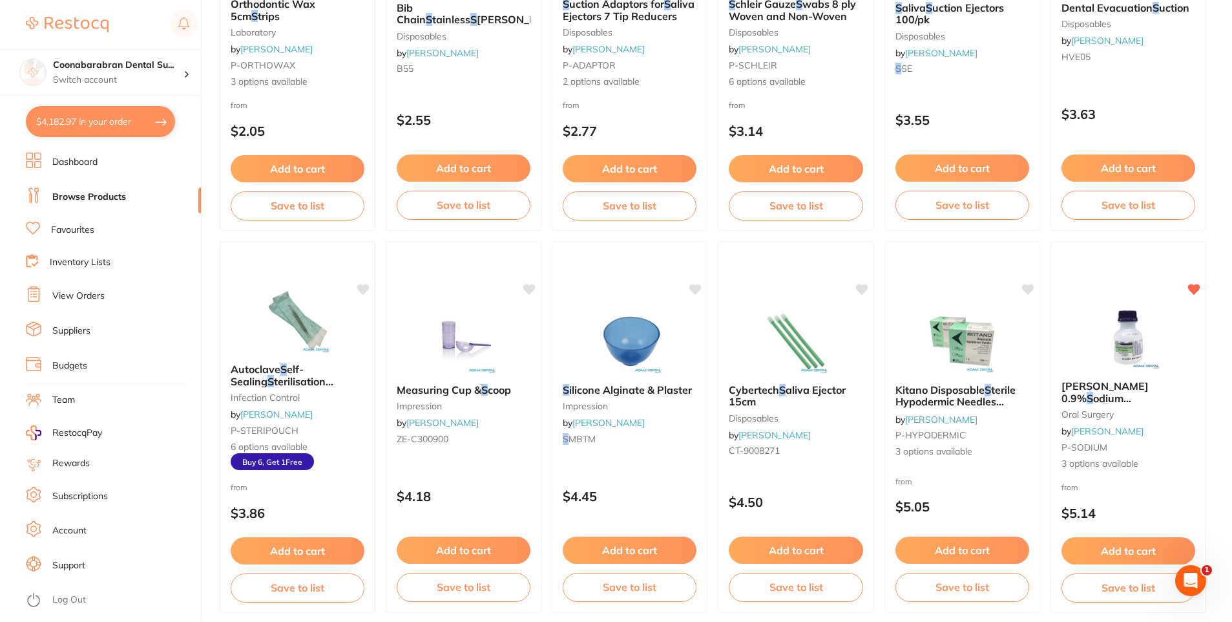
checkbox input "true"
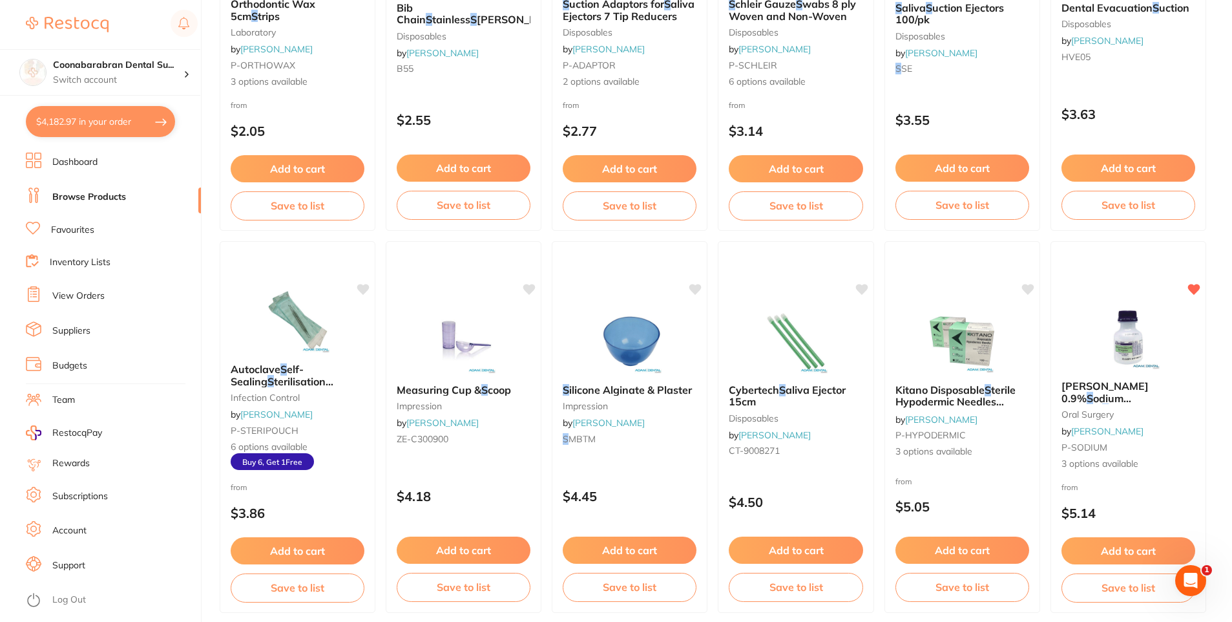
checkbox input "true"
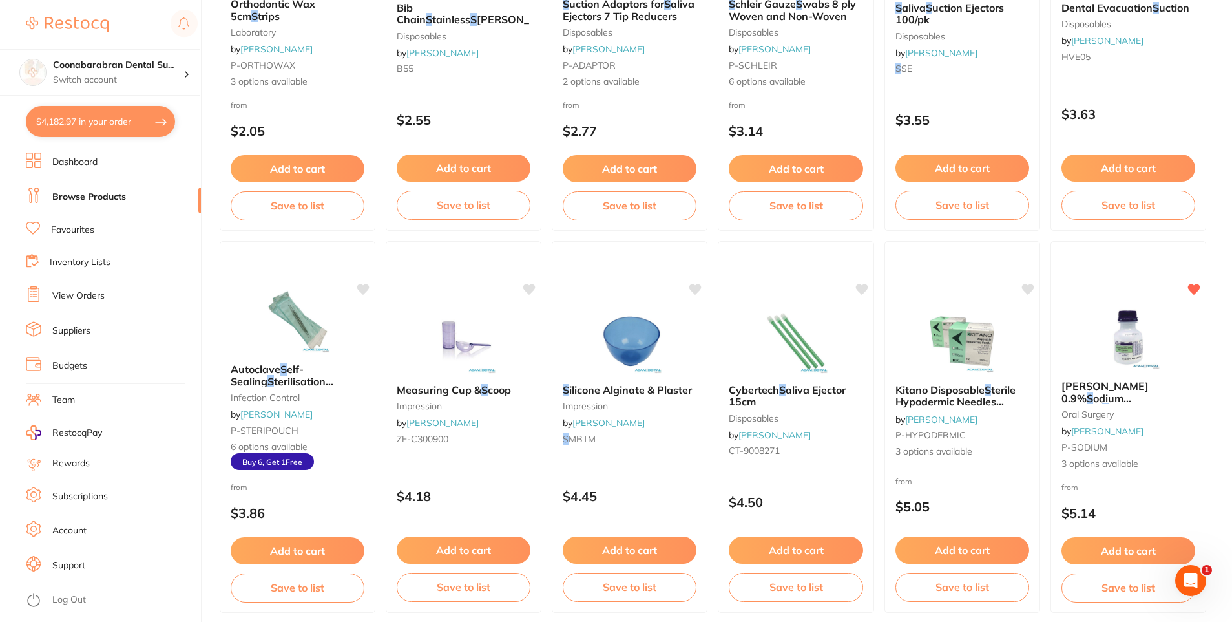
checkbox input "true"
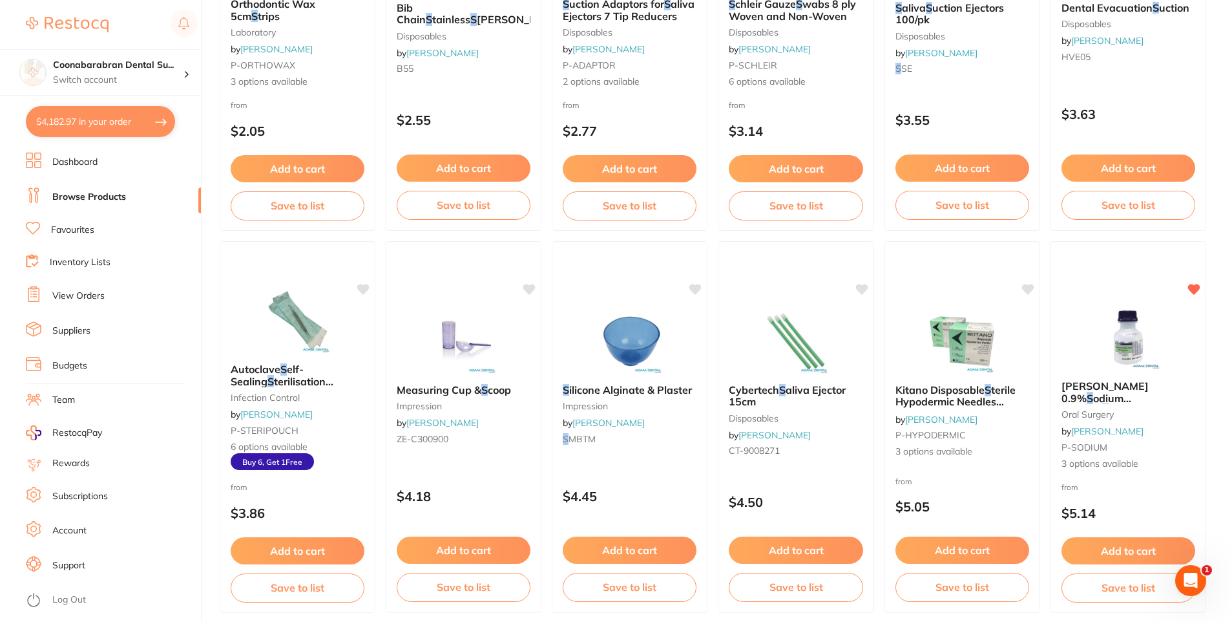
checkbox input "true"
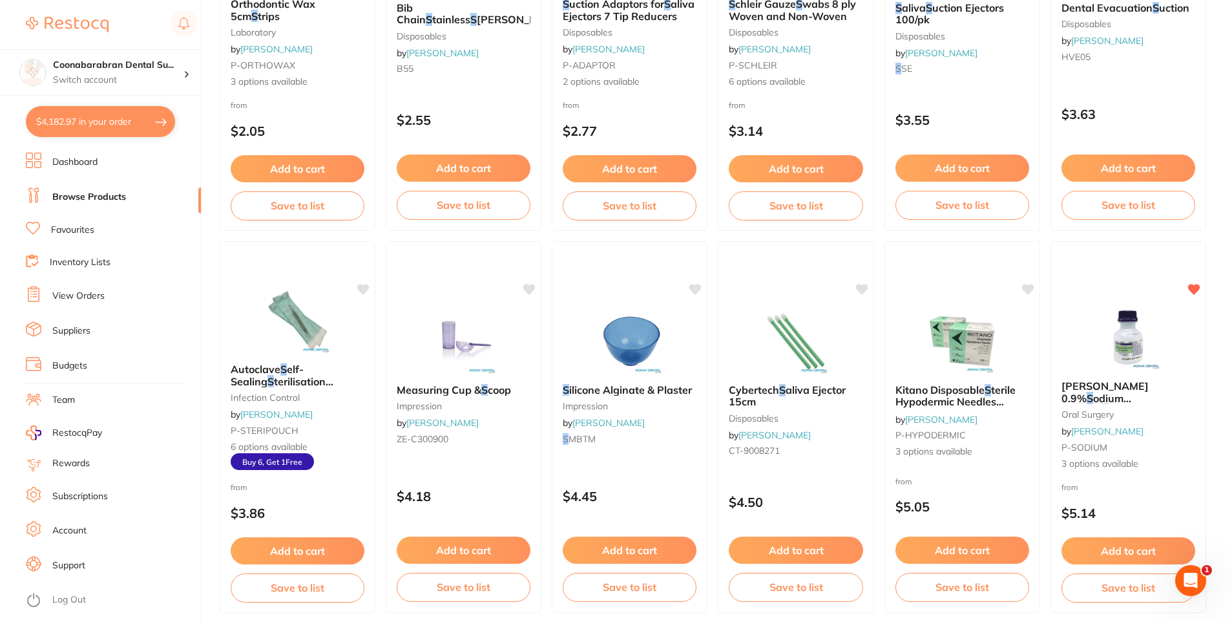
checkbox input "true"
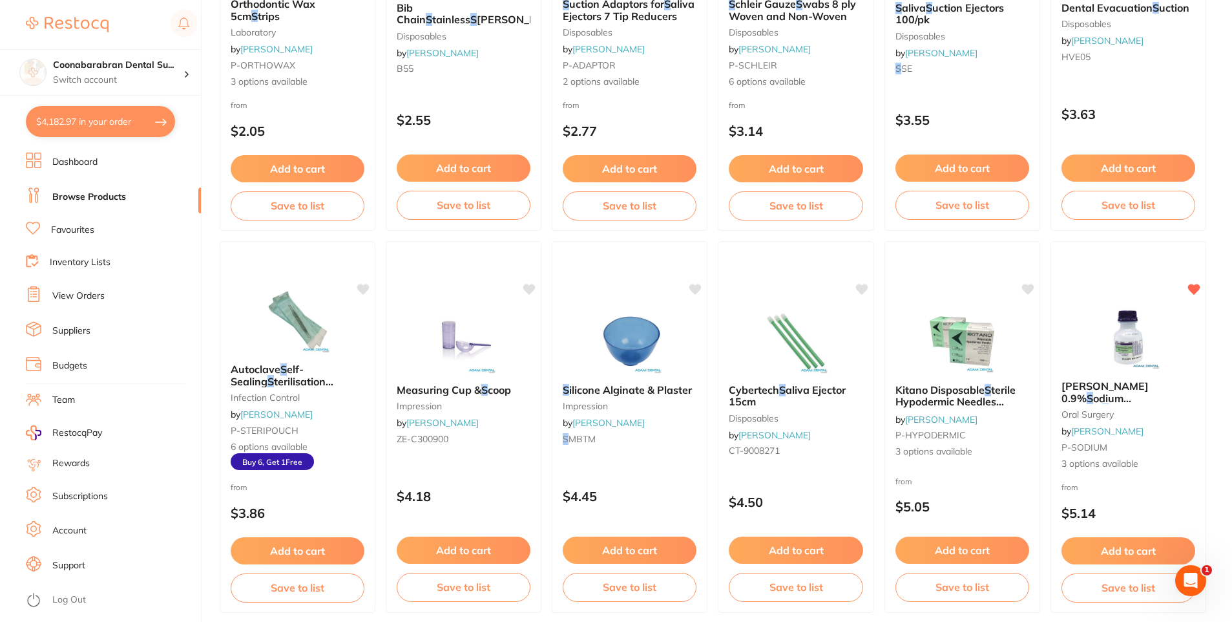
checkbox input "true"
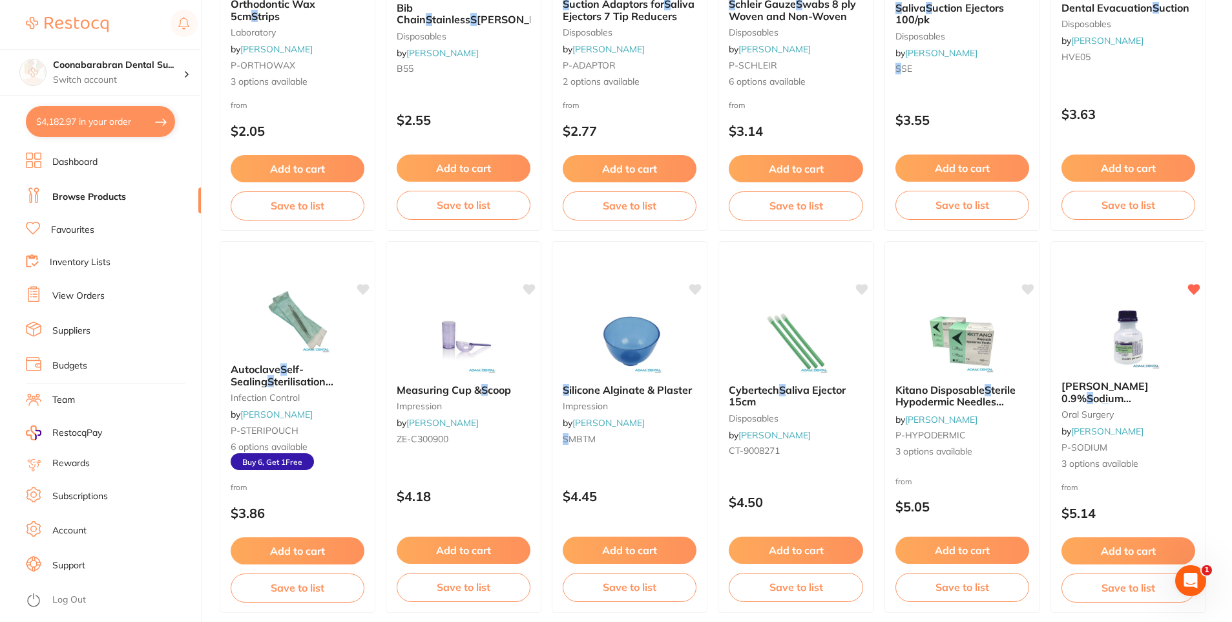
checkbox input "true"
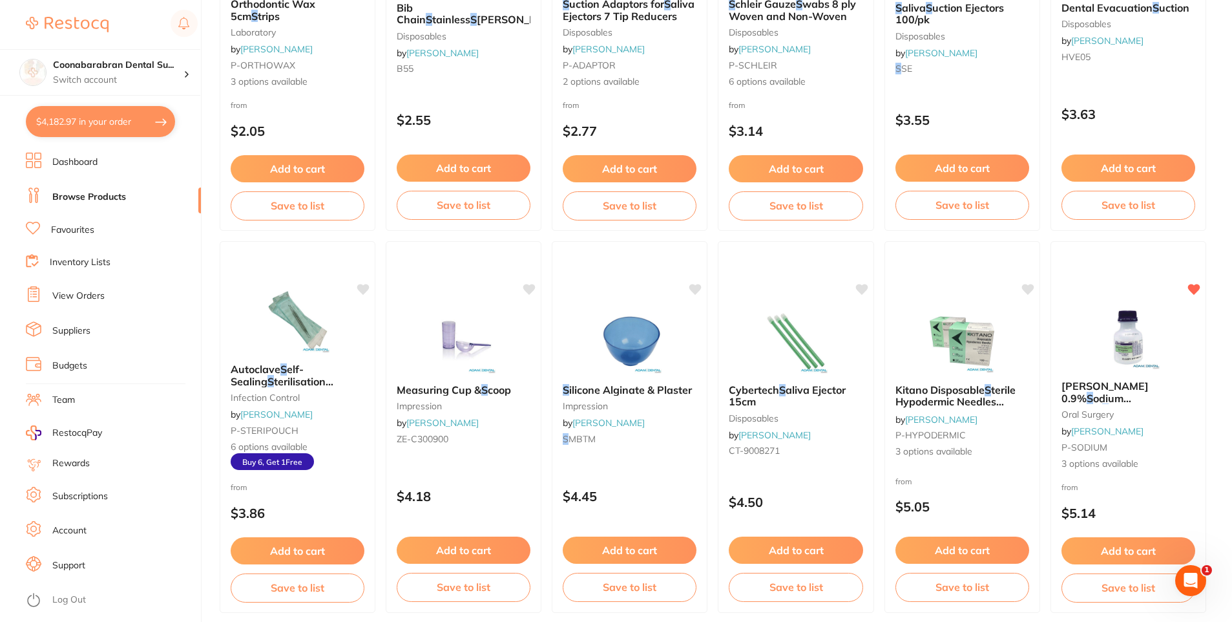
checkbox input "true"
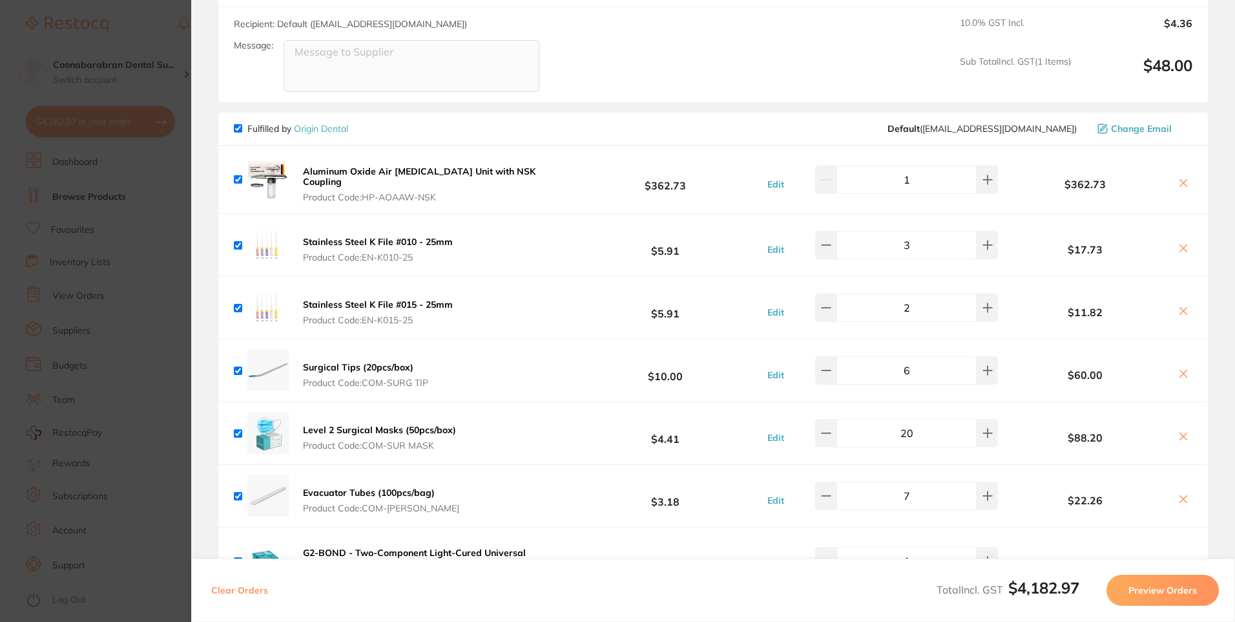
scroll to position [1809, 0]
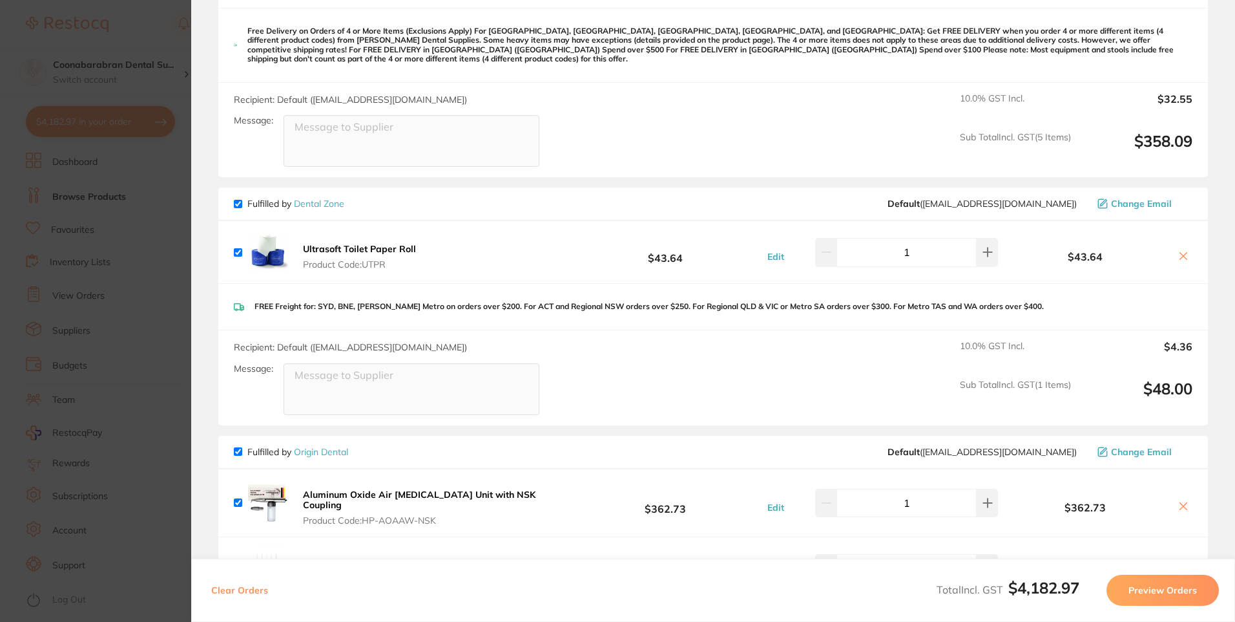
click at [148, 48] on section "Update RRP Set your pre negotiated price for this item. Item Agreed RRP (excl. …" at bounding box center [617, 311] width 1235 height 622
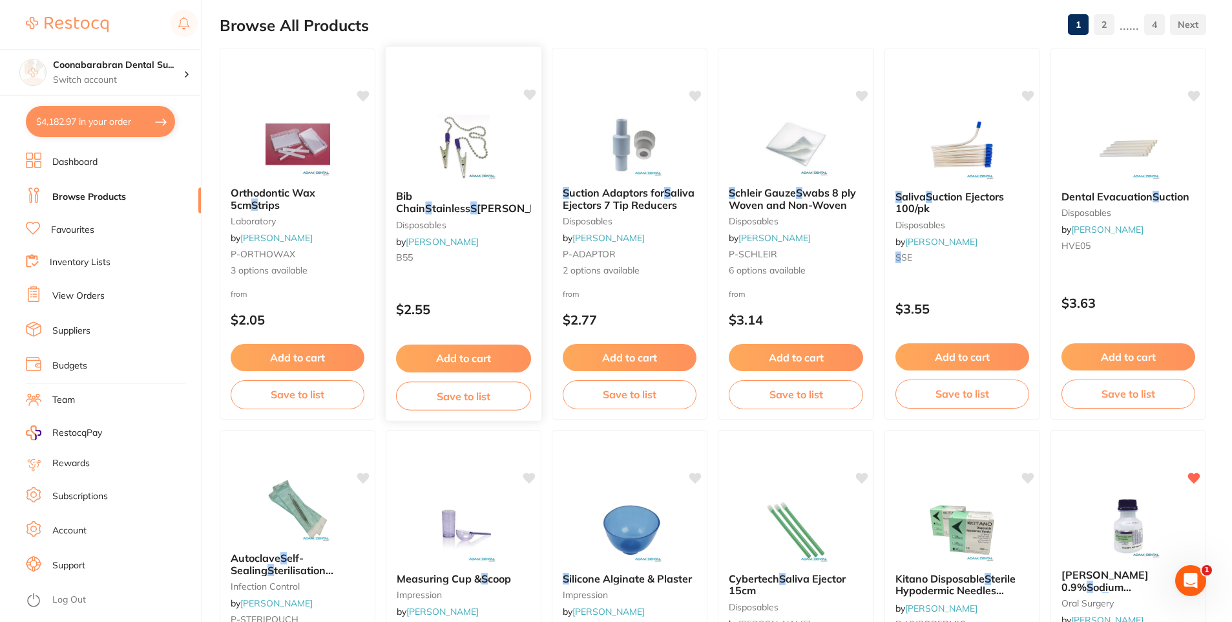
scroll to position [0, 0]
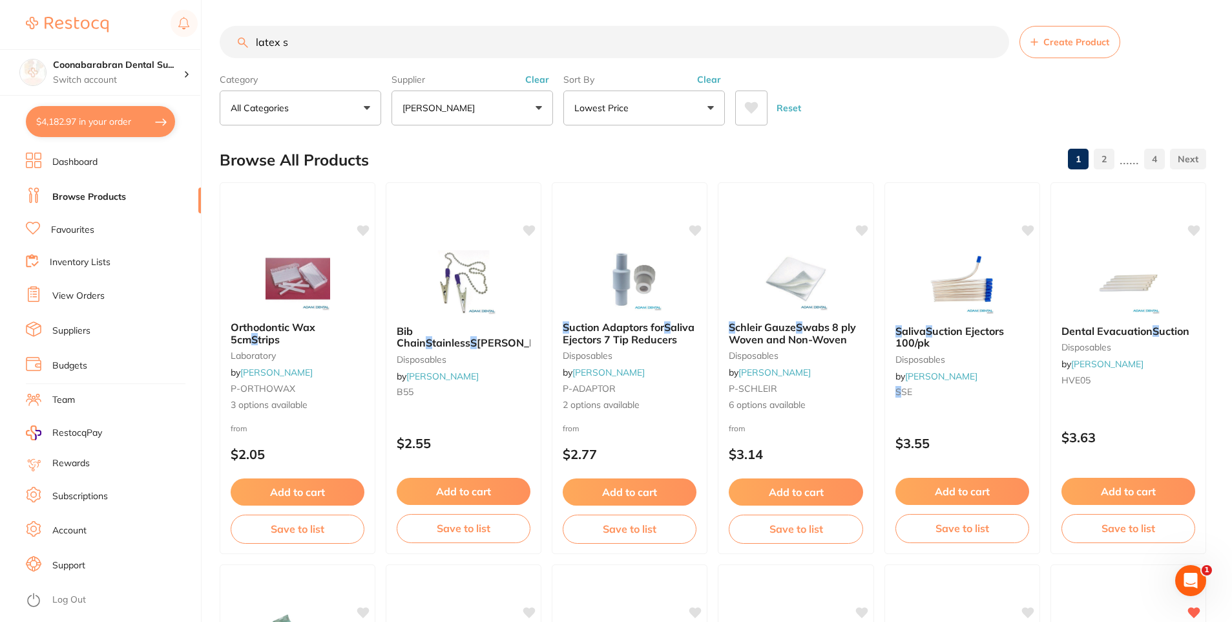
drag, startPoint x: 316, startPoint y: 45, endPoint x: 247, endPoint y: 48, distance: 68.6
click at [247, 48] on input "latex s" at bounding box center [615, 42] width 790 height 32
type input "toilet paper"
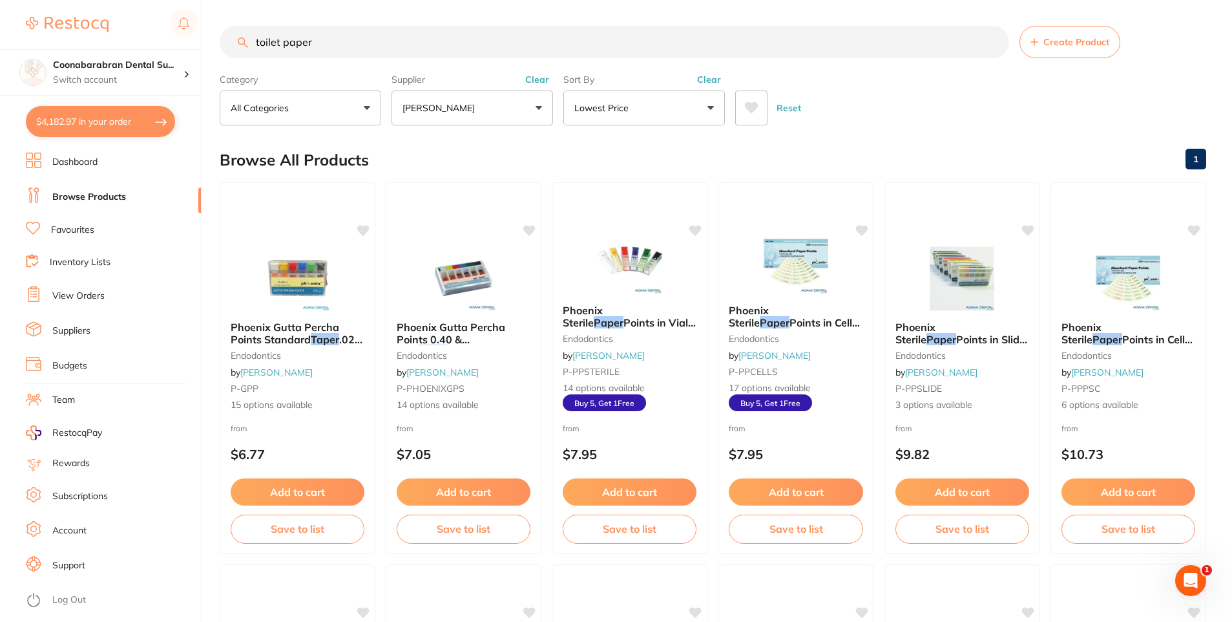
click at [567, 68] on div "Sort By Lowest Price Highest Price Lowest Price On Sale Relevance Clear" at bounding box center [644, 96] width 162 height 57
click at [537, 78] on button "Clear" at bounding box center [537, 80] width 32 height 12
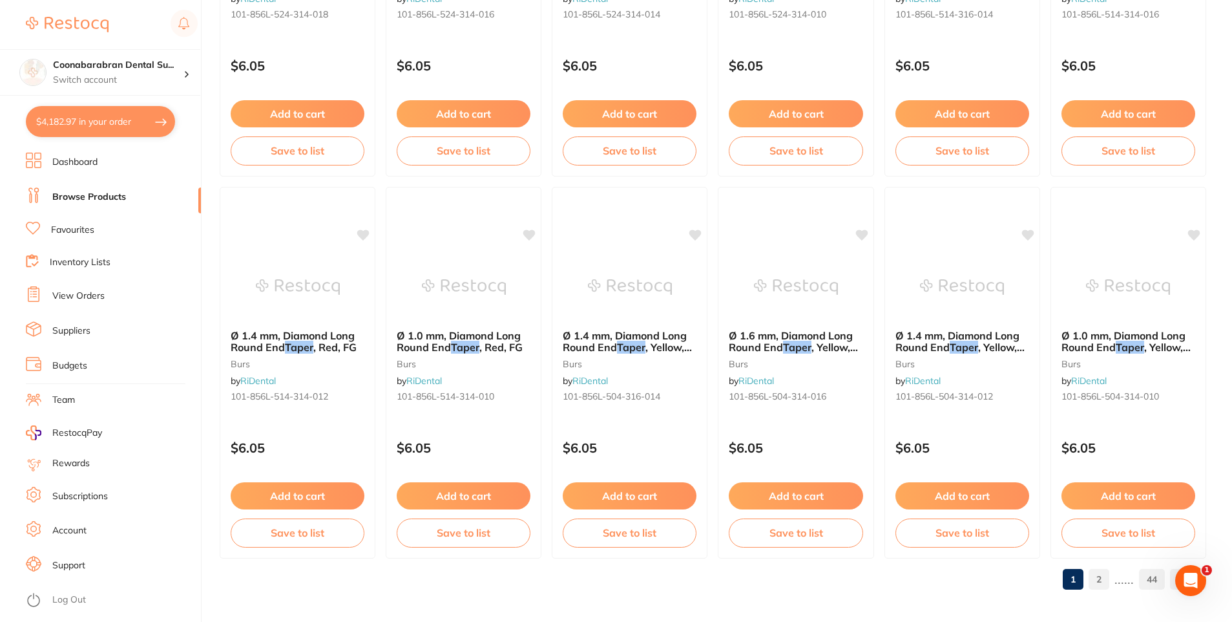
scroll to position [3054, 0]
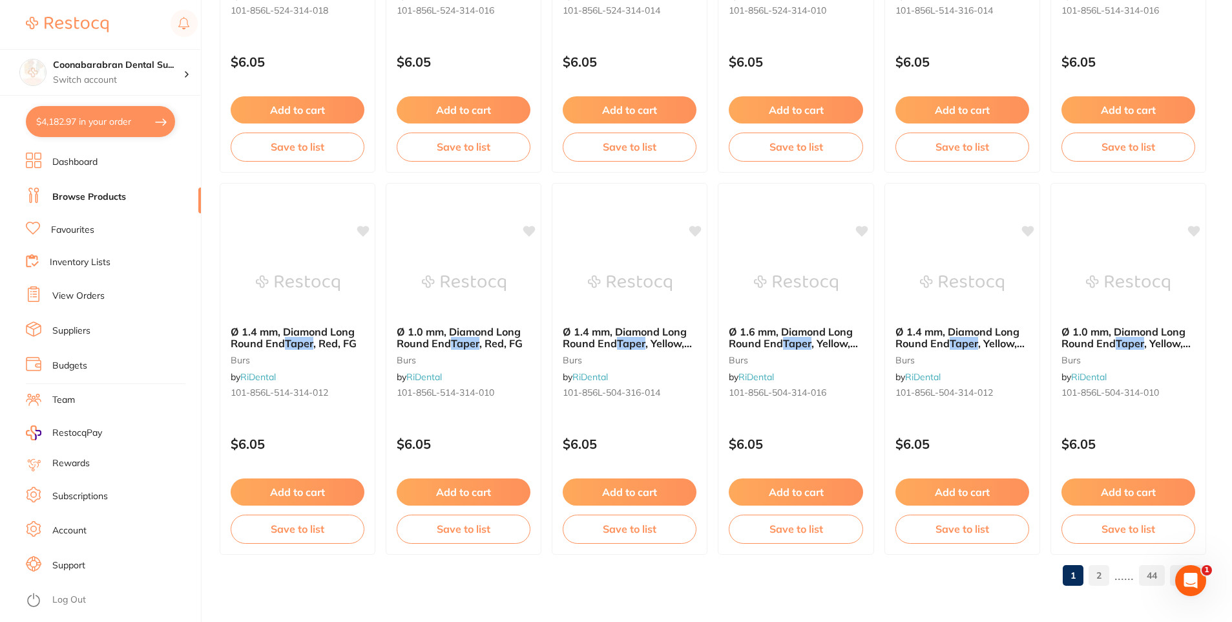
click at [1100, 576] on link "2" at bounding box center [1099, 575] width 21 height 26
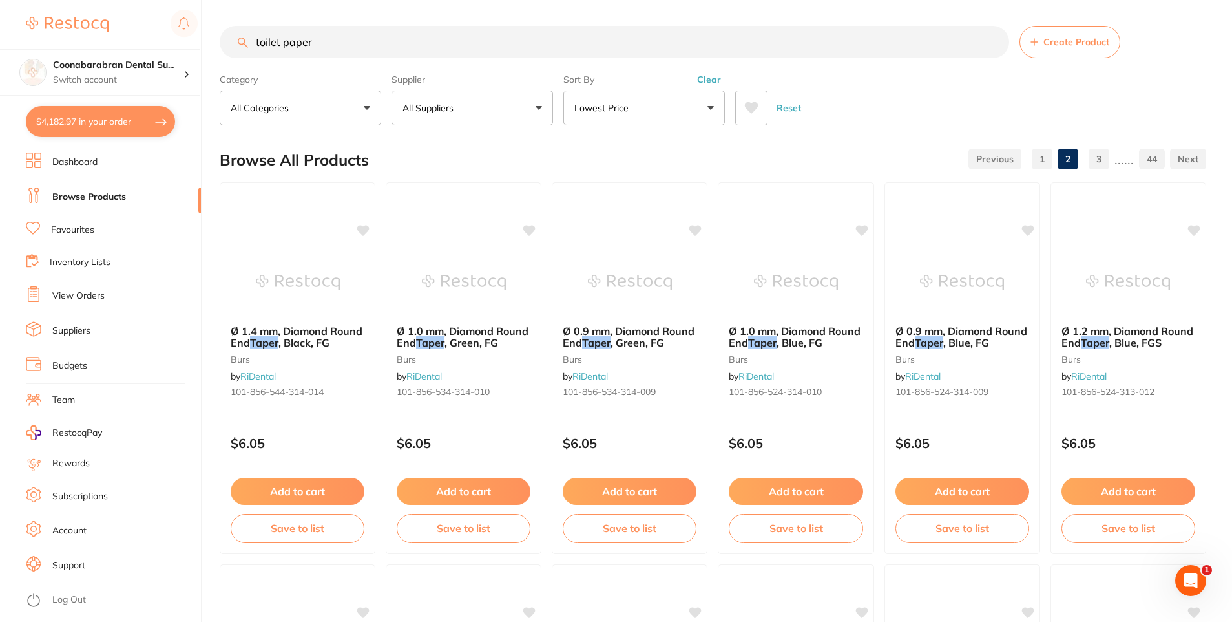
click at [646, 113] on button "Lowest Price" at bounding box center [644, 107] width 162 height 35
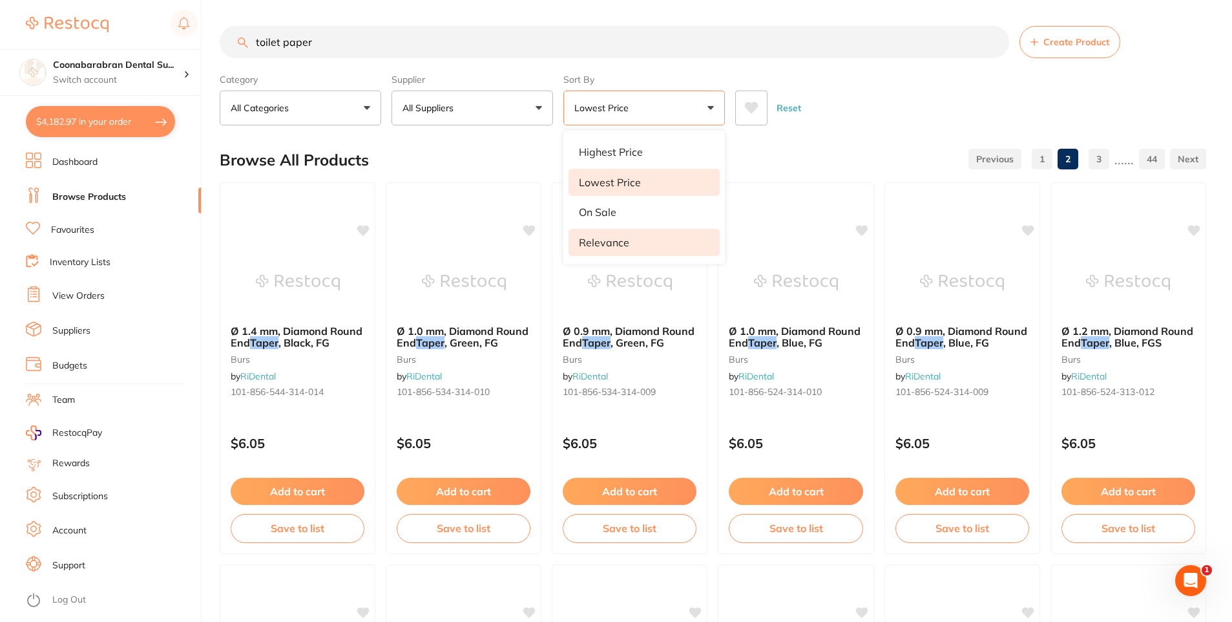
click at [616, 235] on li "Relevance" at bounding box center [644, 242] width 151 height 27
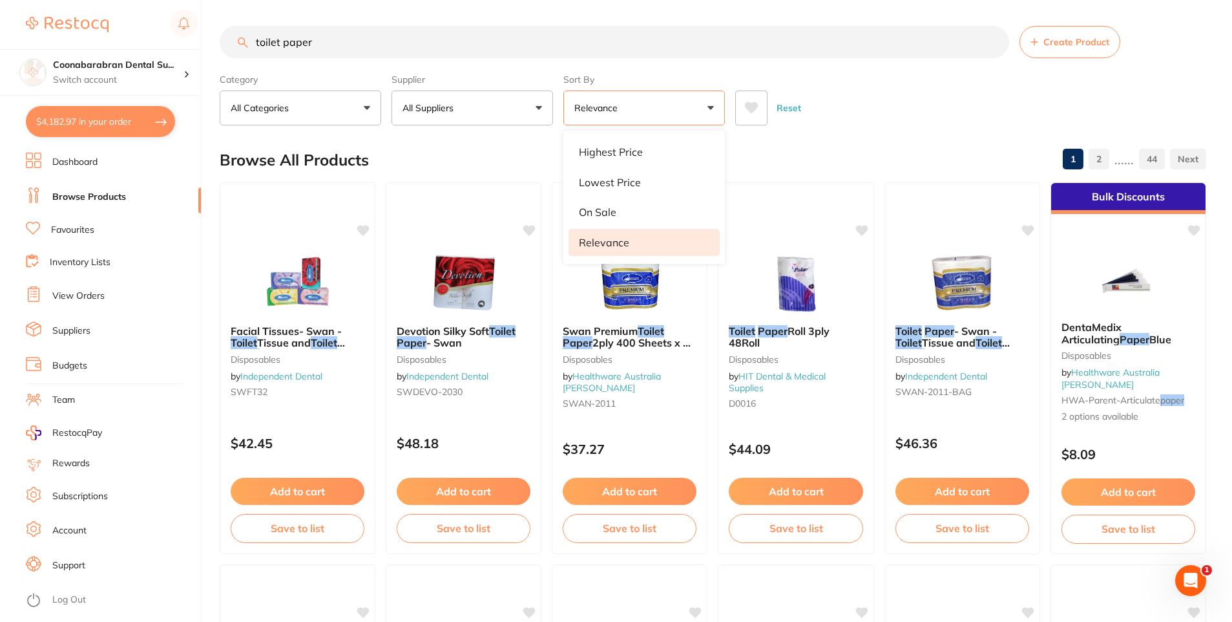
click at [877, 114] on div "Reset" at bounding box center [965, 102] width 461 height 45
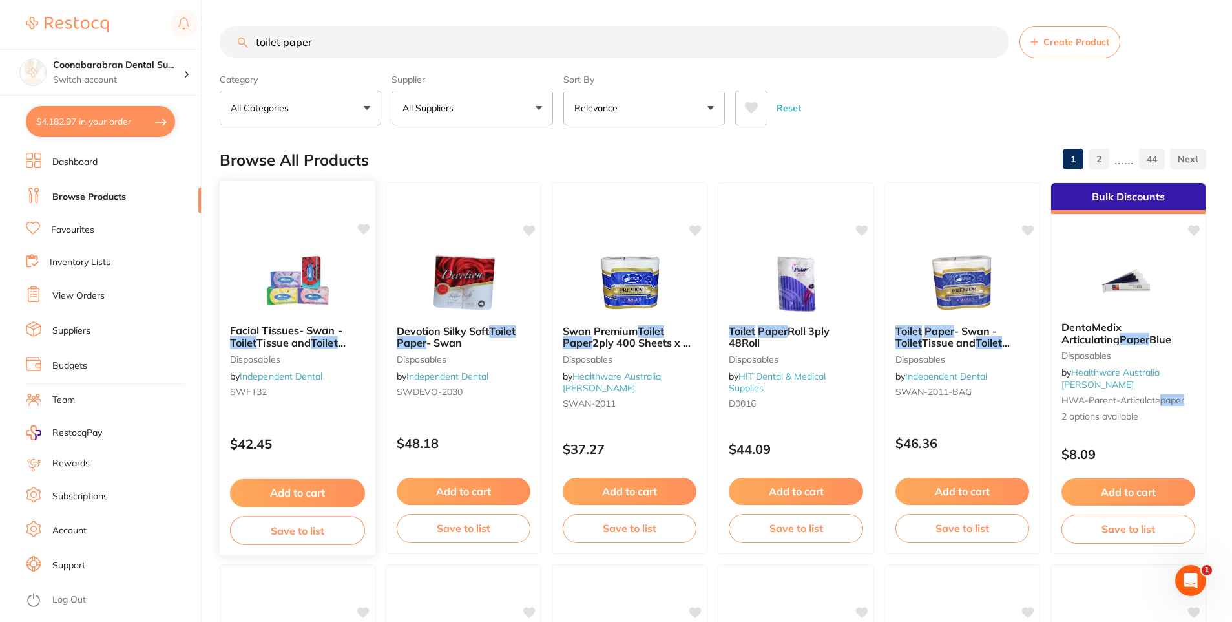
click at [270, 333] on span "Facial Tissues- Swan -" at bounding box center [286, 330] width 112 height 13
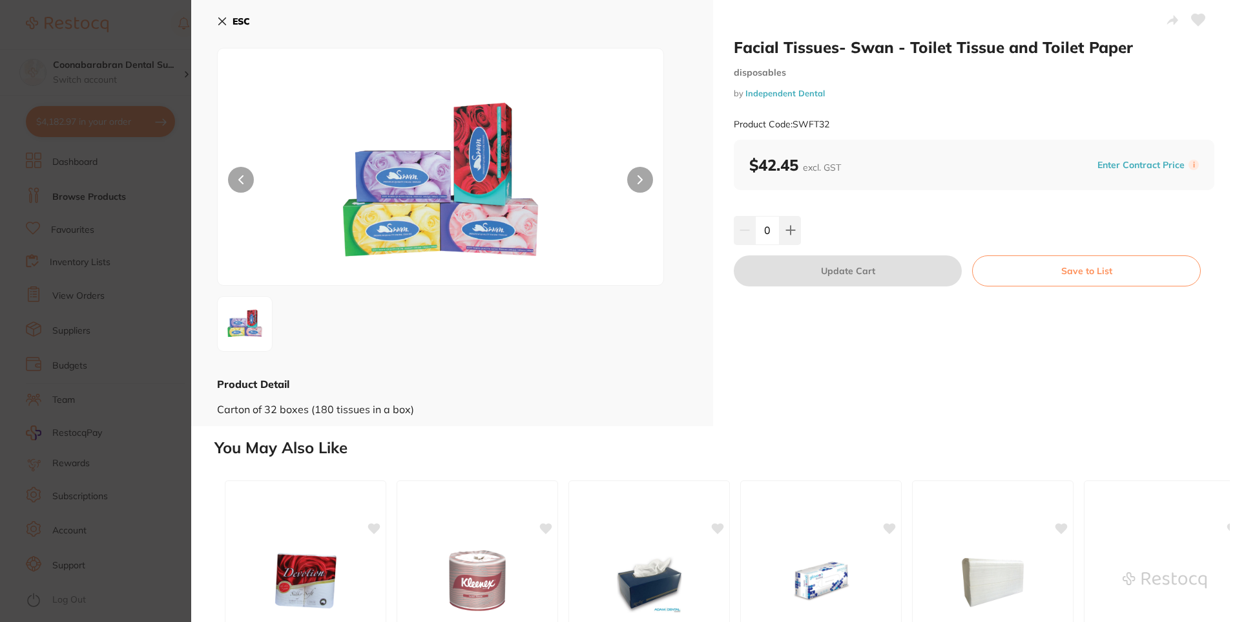
click at [228, 21] on button "ESC" at bounding box center [233, 21] width 33 height 22
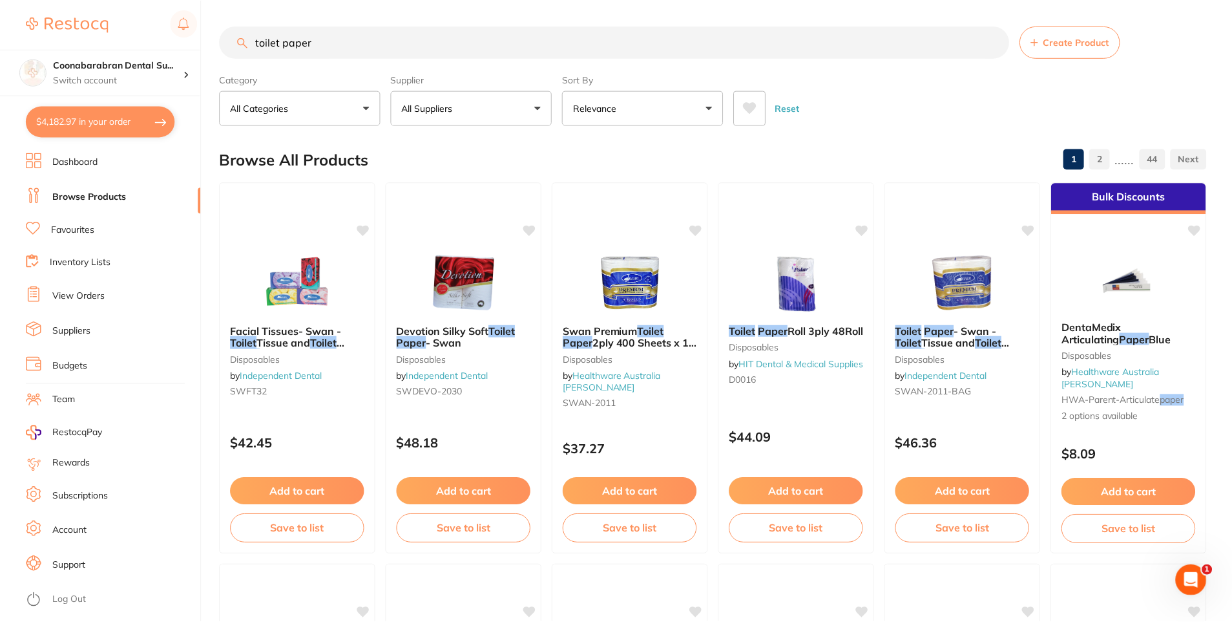
scroll to position [3, 0]
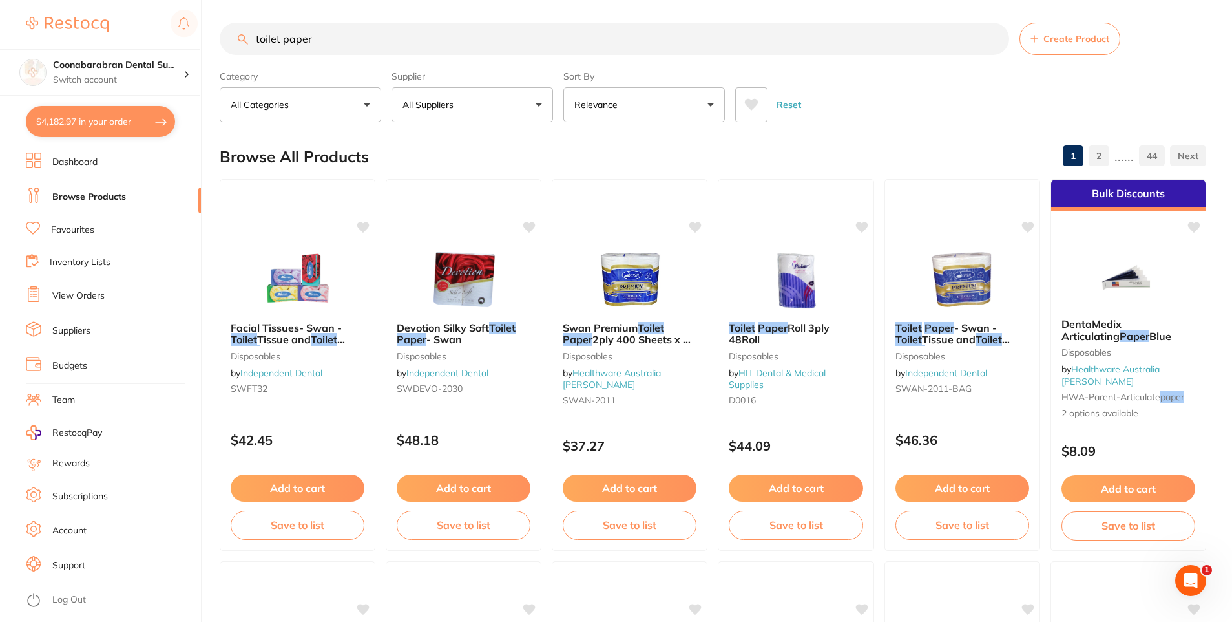
click at [101, 116] on button "$4,182.97 in your order" at bounding box center [100, 121] width 149 height 31
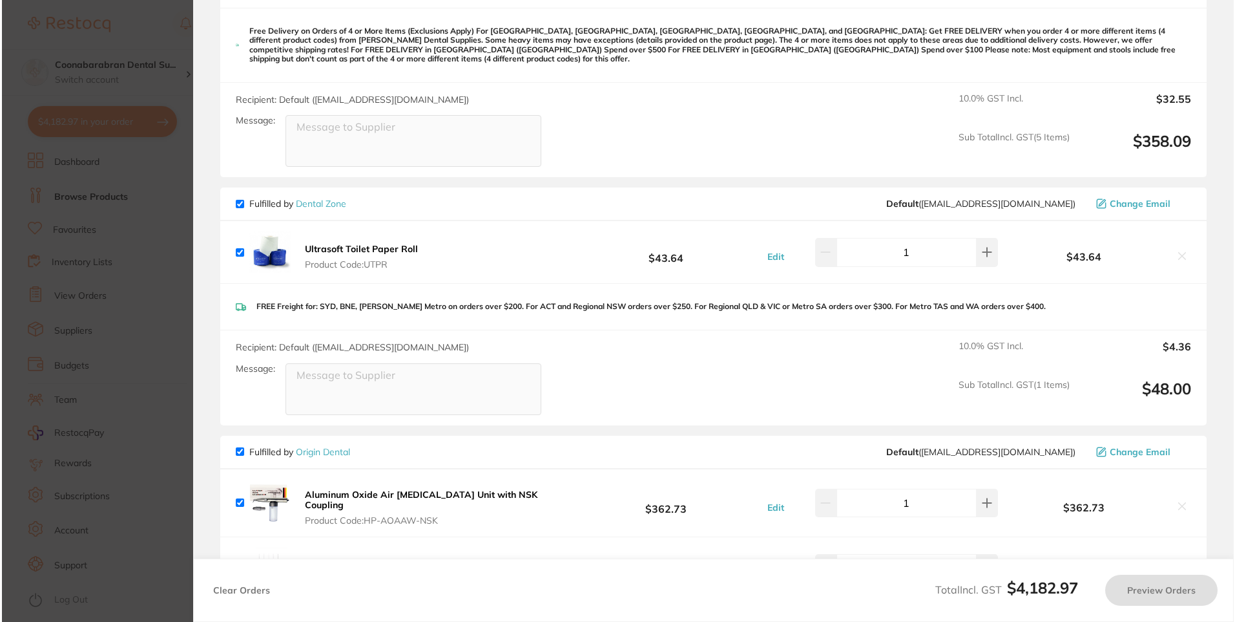
scroll to position [0, 0]
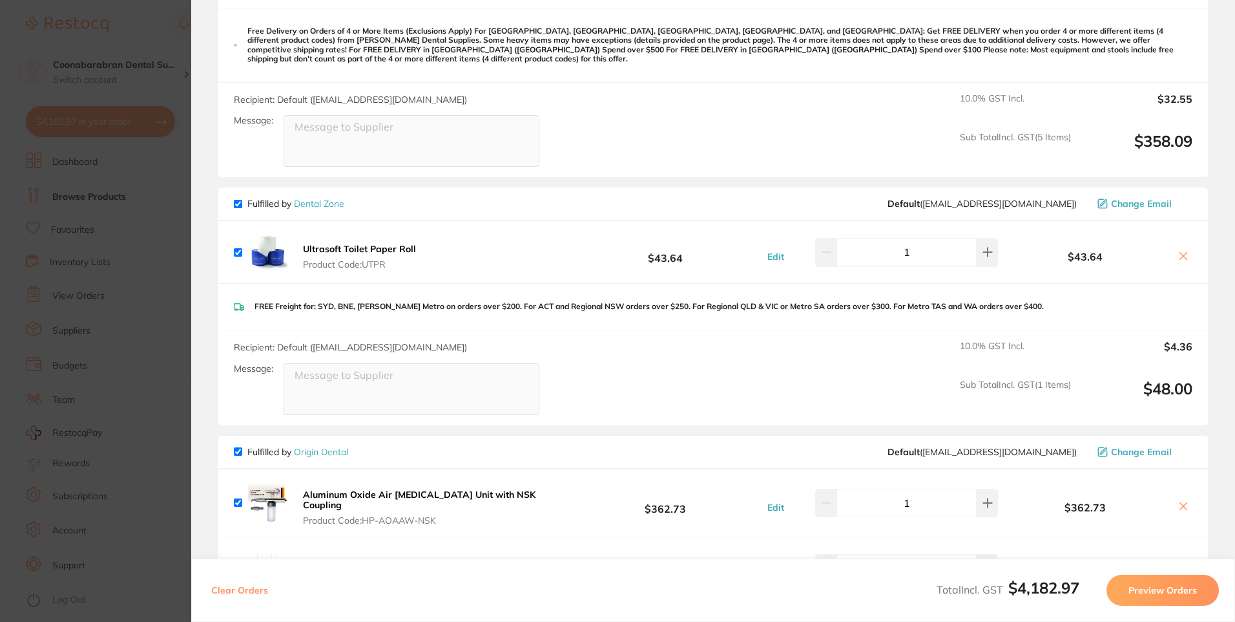
drag, startPoint x: 147, startPoint y: 33, endPoint x: 142, endPoint y: 39, distance: 7.8
click at [147, 33] on section "Update RRP Set your pre negotiated price for this item. Item Agreed RRP (excl. …" at bounding box center [617, 311] width 1235 height 622
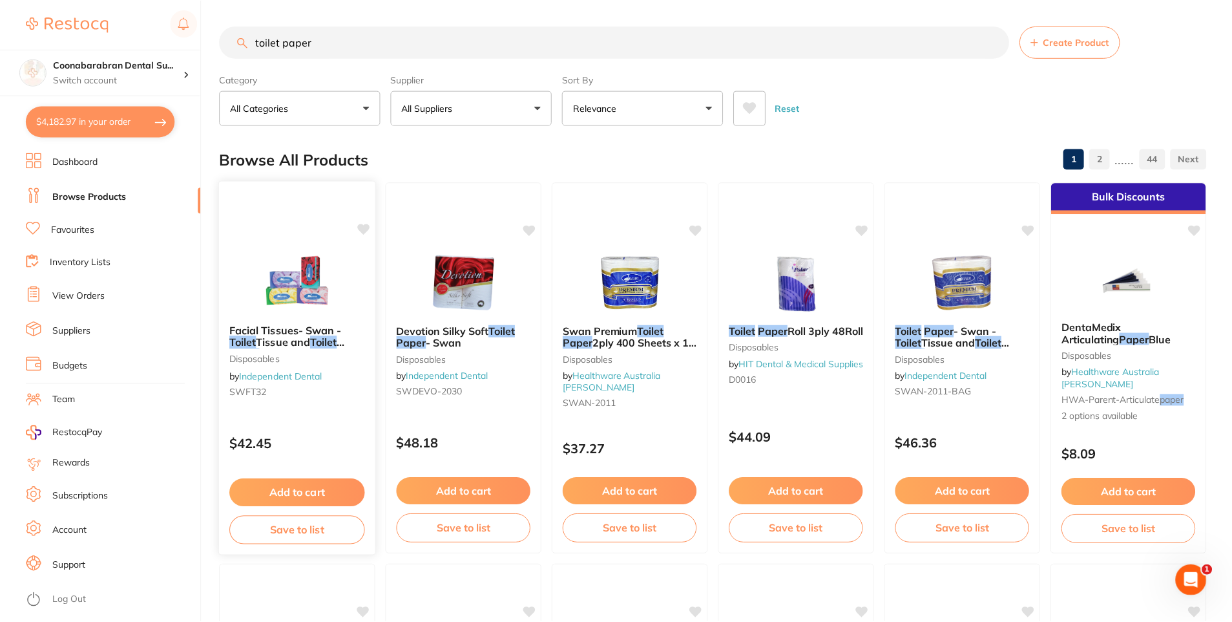
scroll to position [3, 0]
